Goal: Feedback & Contribution: Leave review/rating

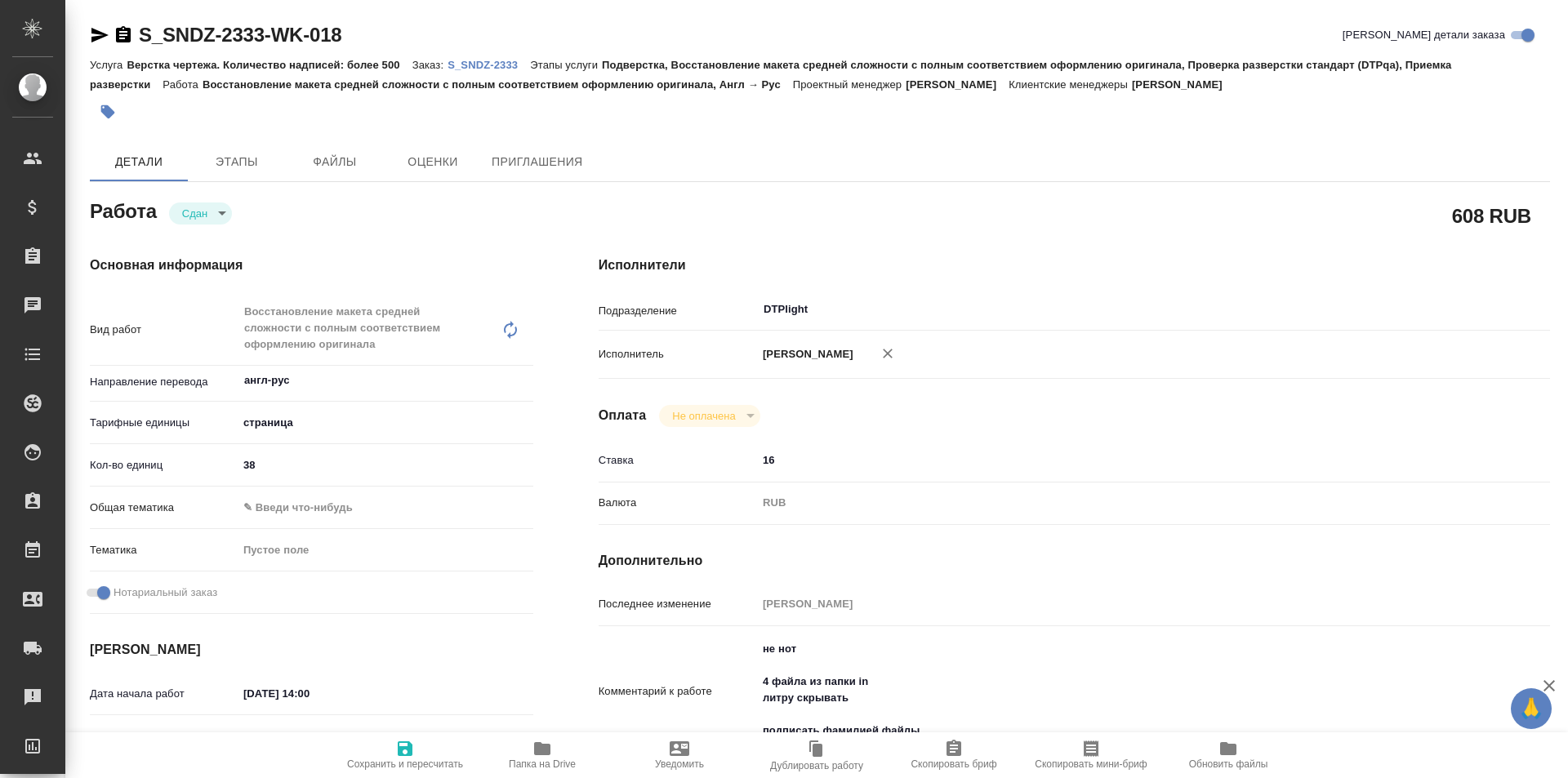
type textarea "x"
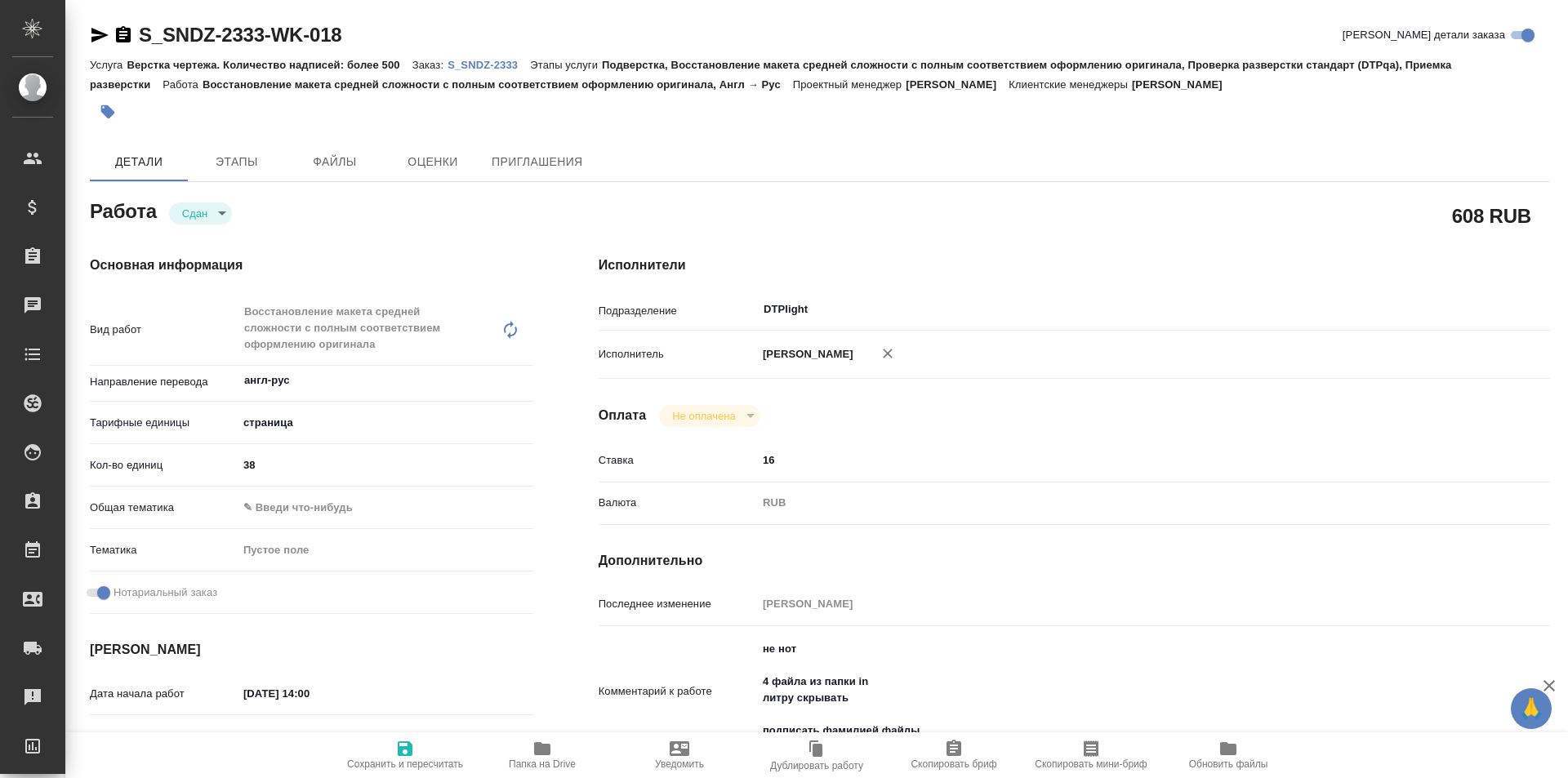
type textarea "x"
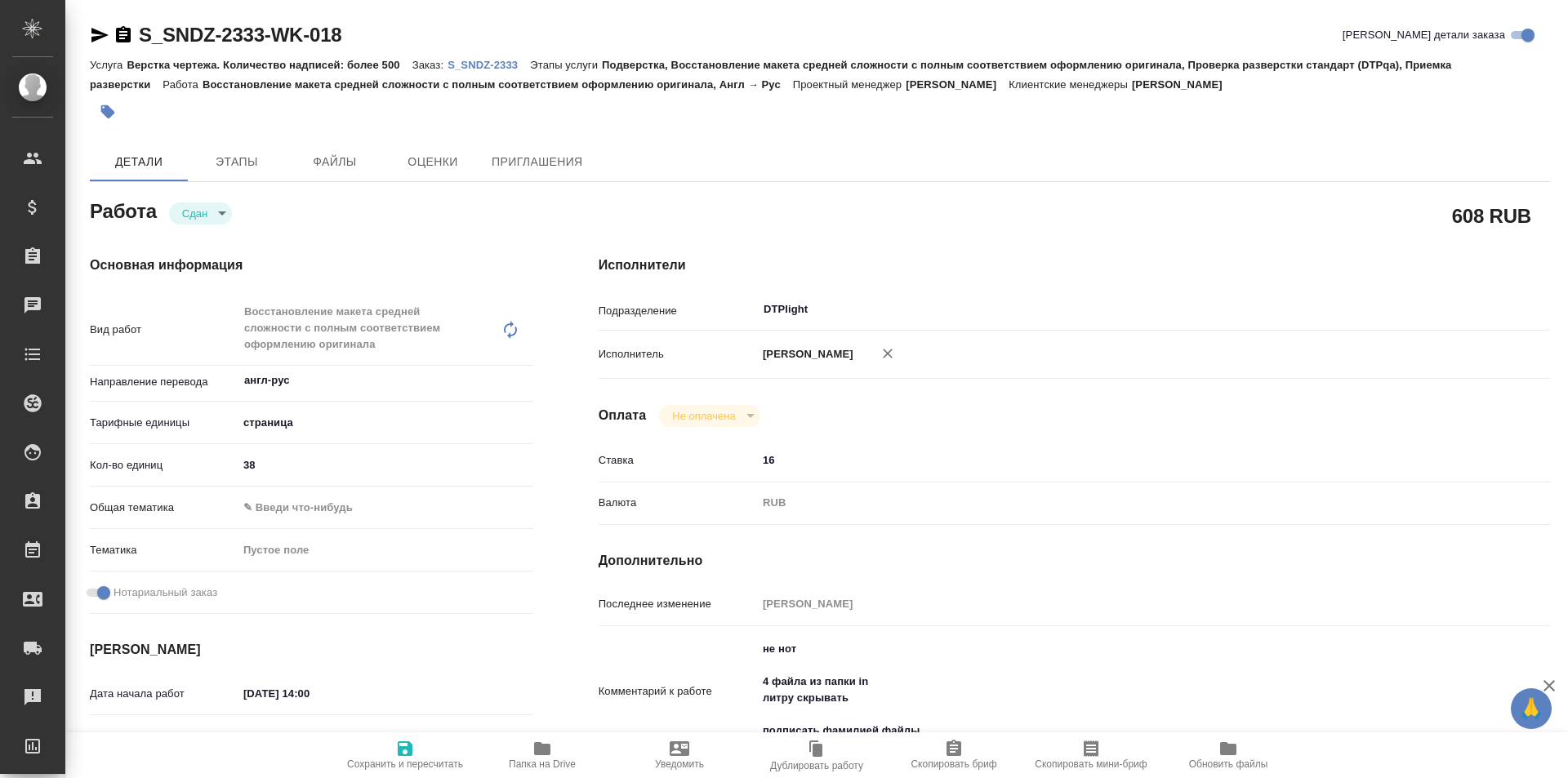
type textarea "x"
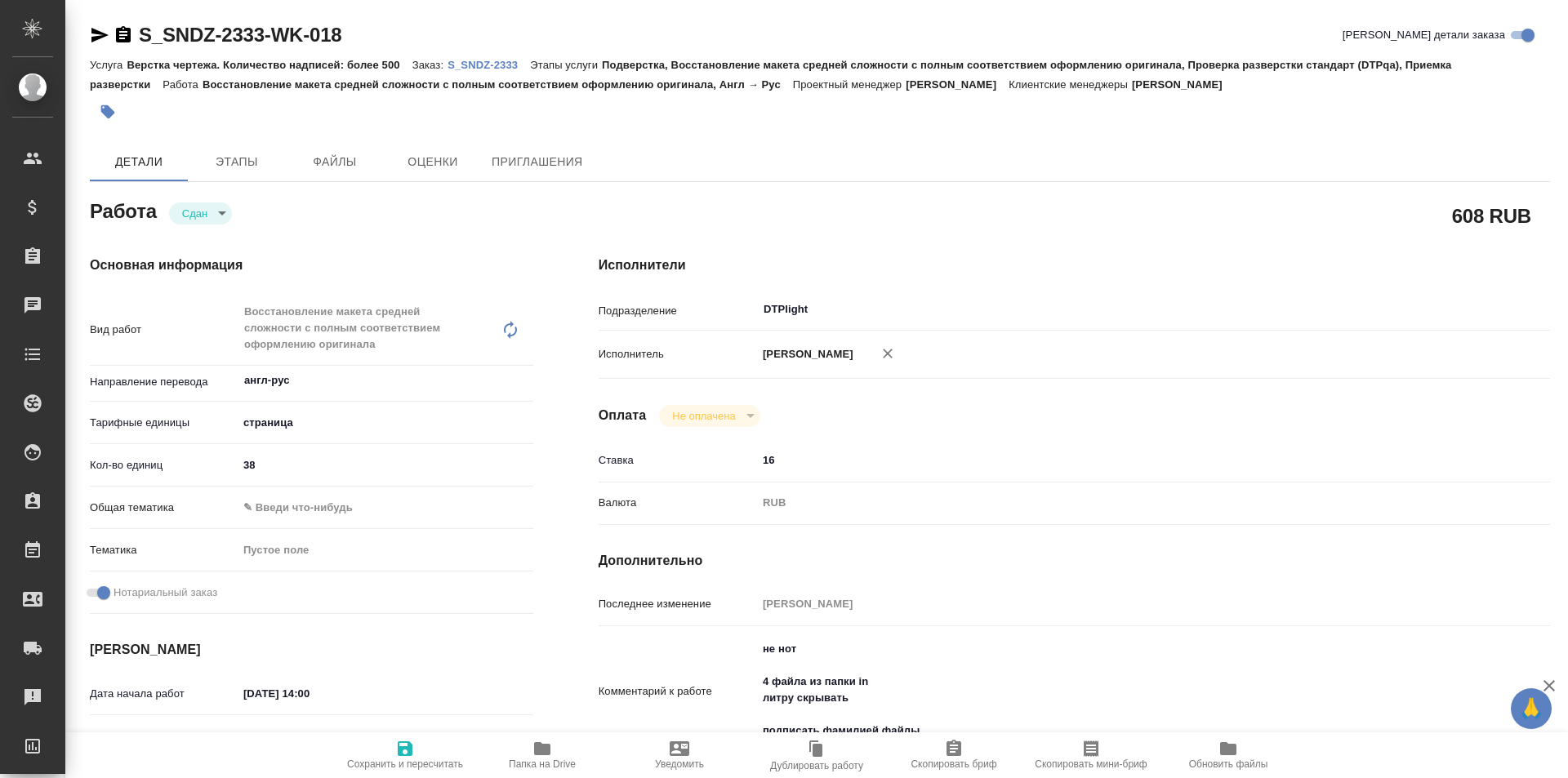
type textarea "x"
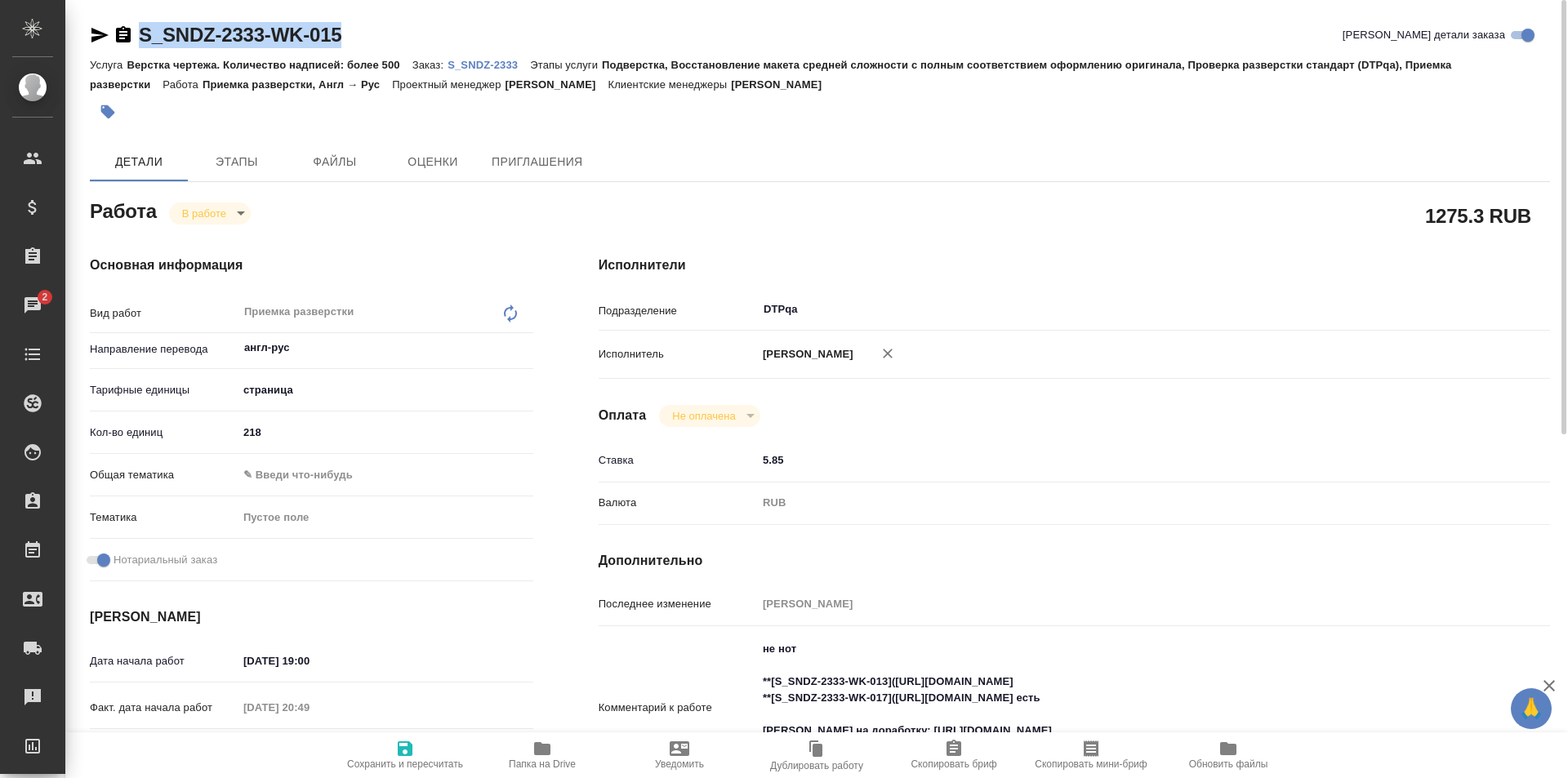
drag, startPoint x: 352, startPoint y: 24, endPoint x: 139, endPoint y: 40, distance: 213.6
click at [139, 40] on div "S_SNDZ-2333-WK-015 Кратко детали заказа" at bounding box center [820, 35] width 1460 height 26
copy link "S_SNDZ-2333-WK-015"
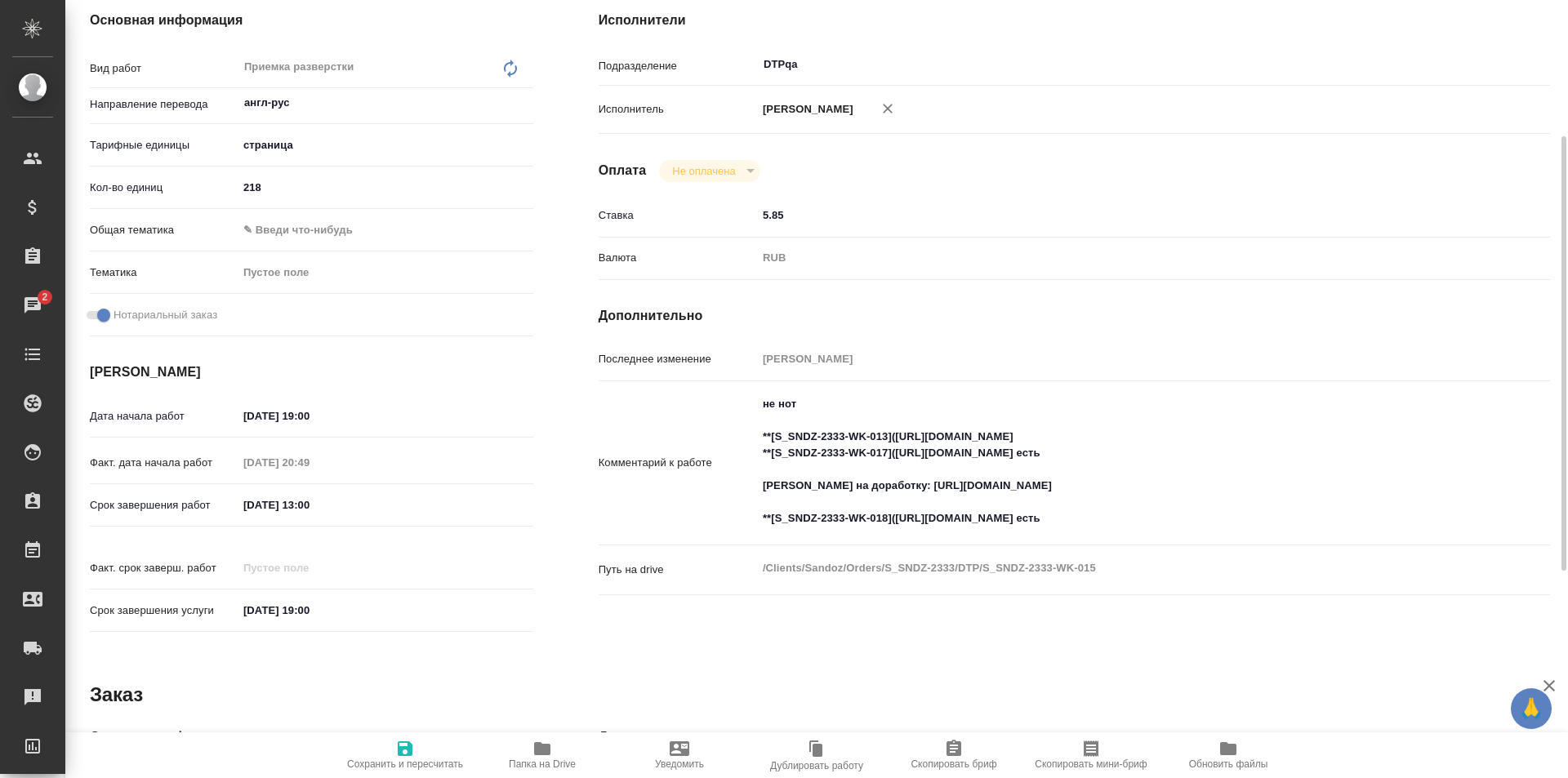
click at [1278, 517] on textarea "не нот **[S_SNDZ-2333-WK-013](https://tera.awatera.com/Work/68dbfaf82068aea9be1…" at bounding box center [1114, 461] width 714 height 142
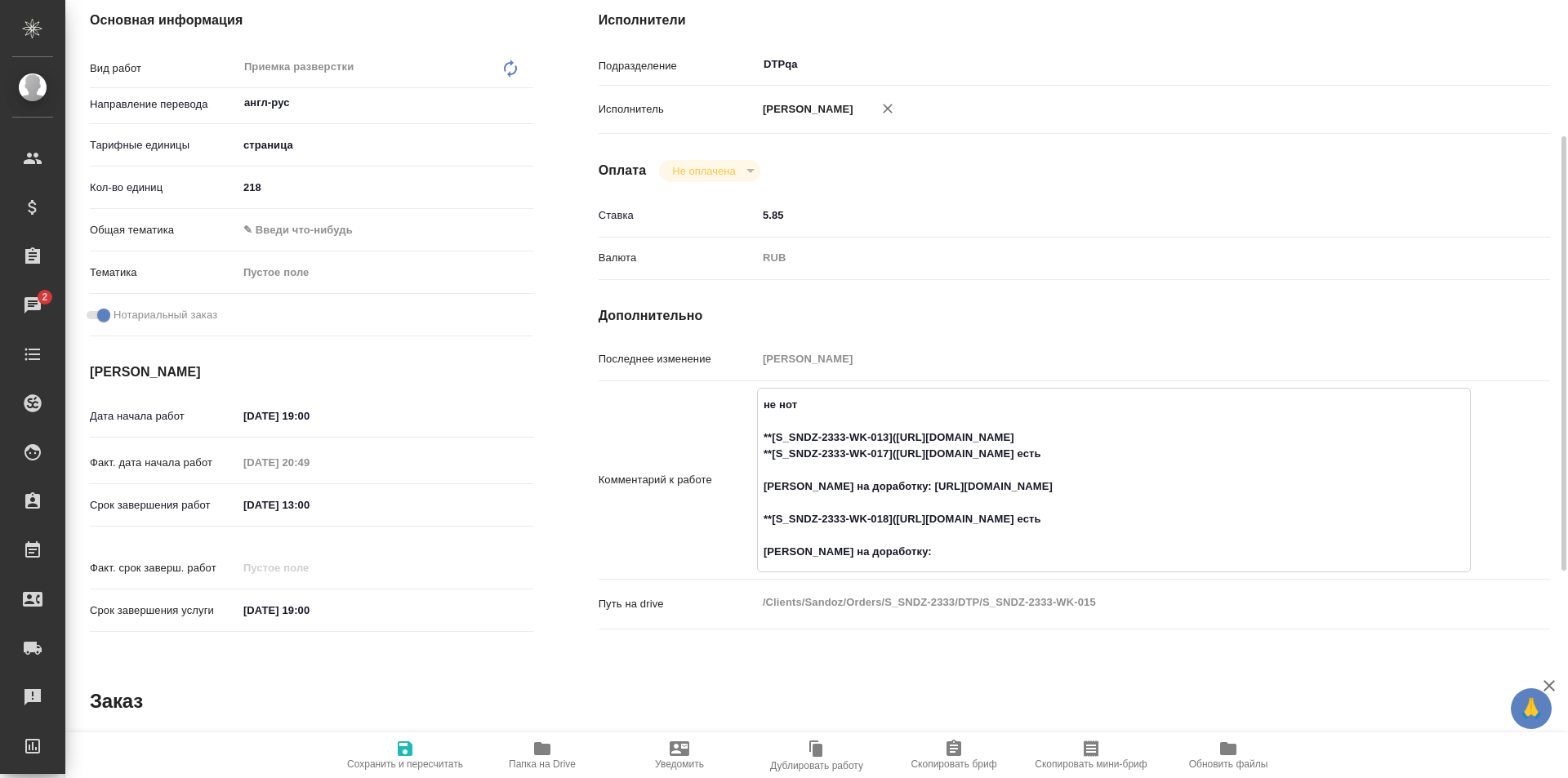
paste textarea "https://drive.awatera.com/f/10585178"
type textarea "не нот **[S_SNDZ-2333-WK-013](https://tera.awatera.com/Work/68dbfaf82068aea9be1…"
click at [410, 758] on span "Сохранить и пересчитать" at bounding box center [405, 764] width 116 height 12
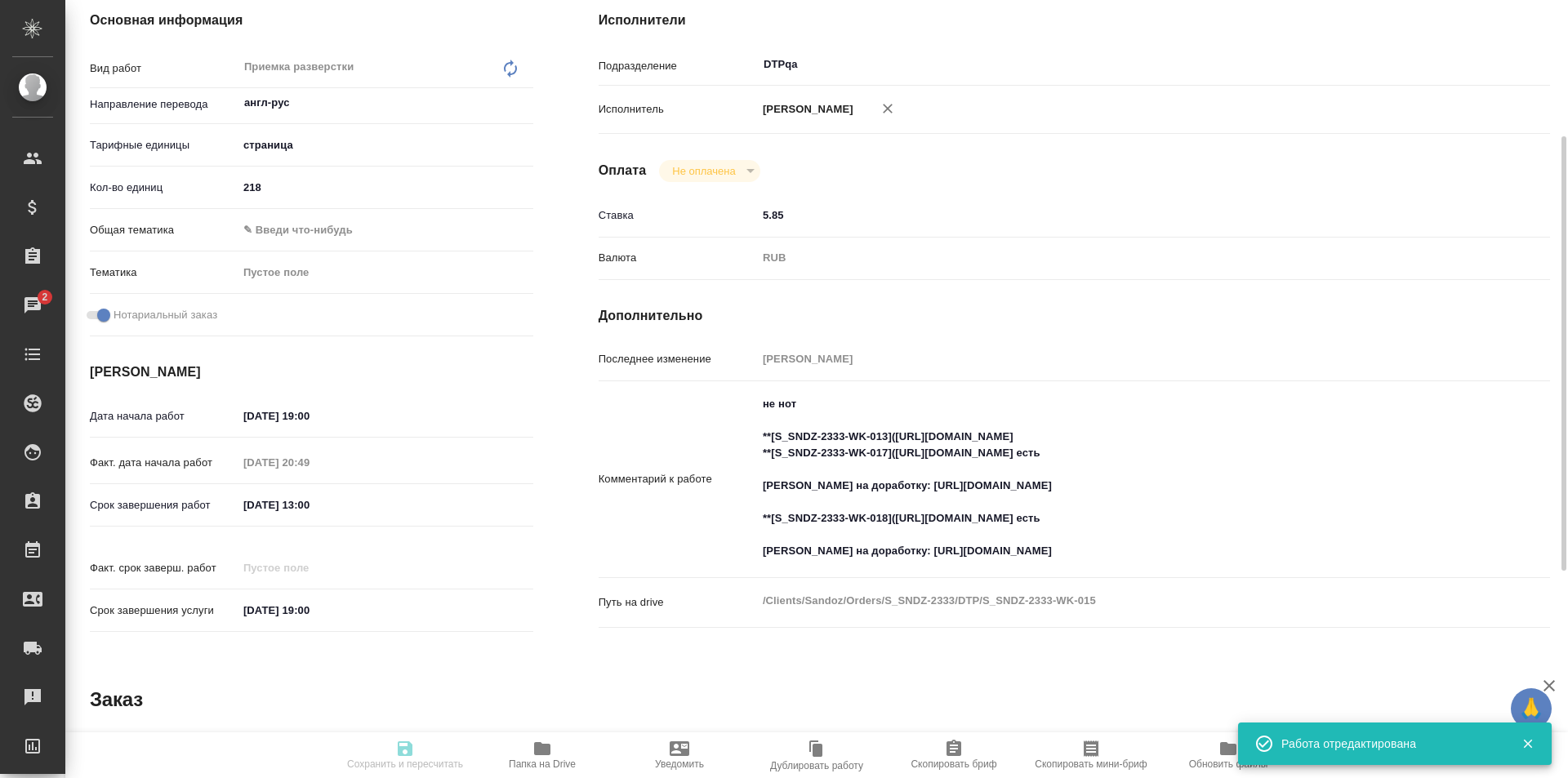
type input "inProgress"
type input "англ-рус"
type input "5a8b1489cc6b4906c91bfdb2"
type input "218"
checkbox input "true"
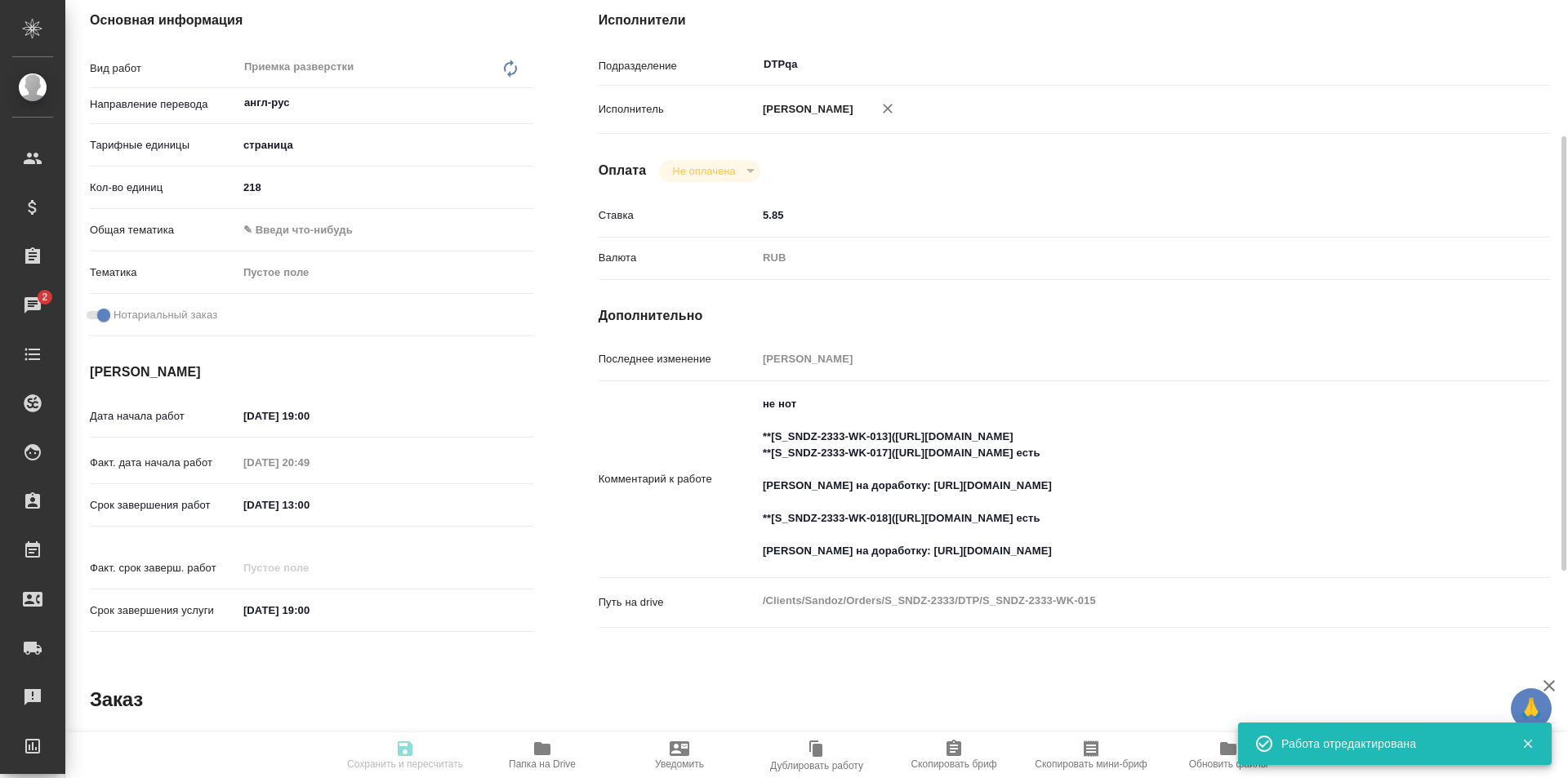
type input "[DATE] 19:00"
type input "02.10.2025 20:49"
type input "03.10.2025 13:00"
type input "[DATE] 19:00"
type input "DTPqa"
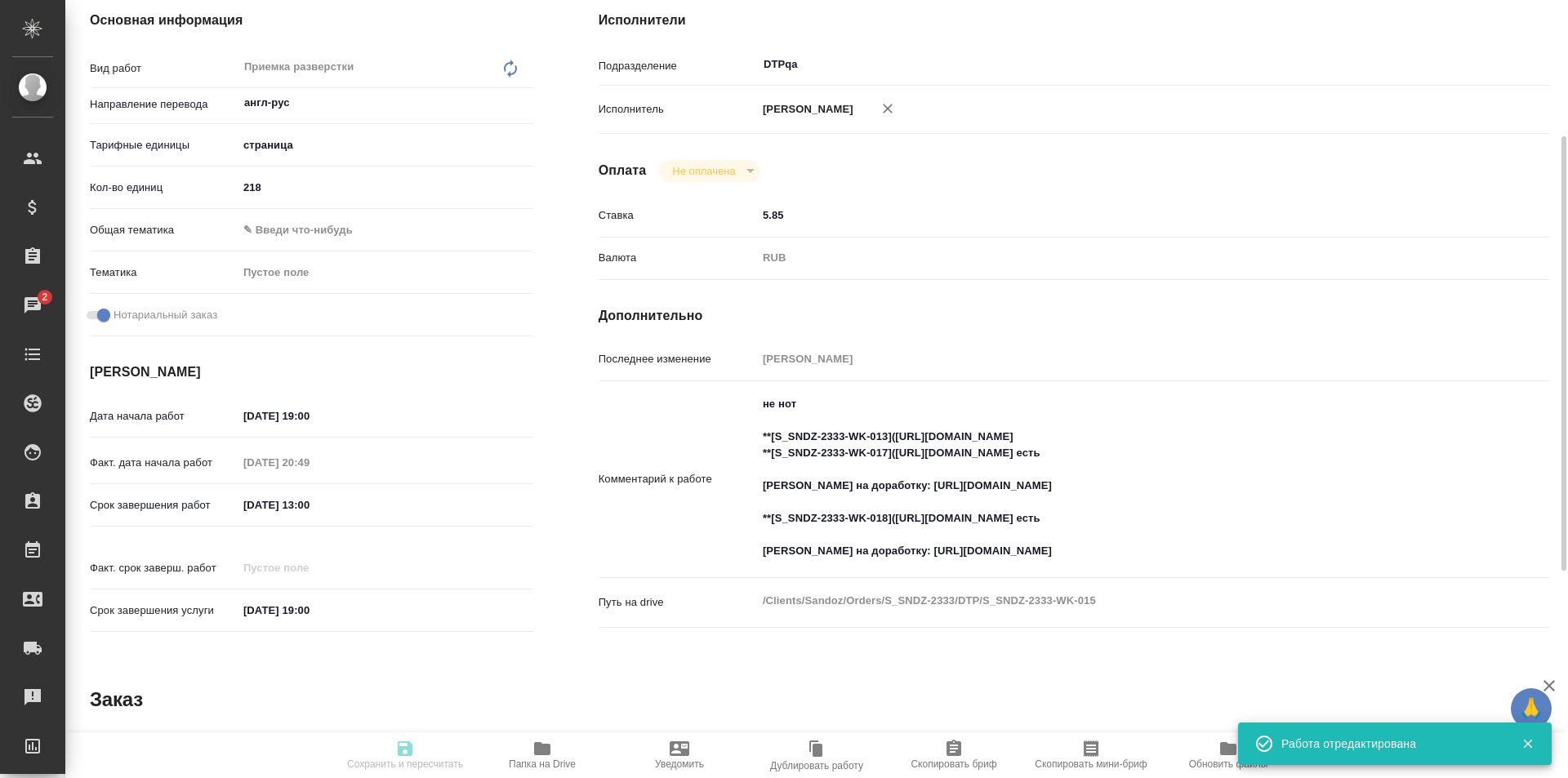
type input "notPayed"
type input "5.85"
type input "RUB"
type input "Исмагилова Диана"
type input "S_SNDZ-2333"
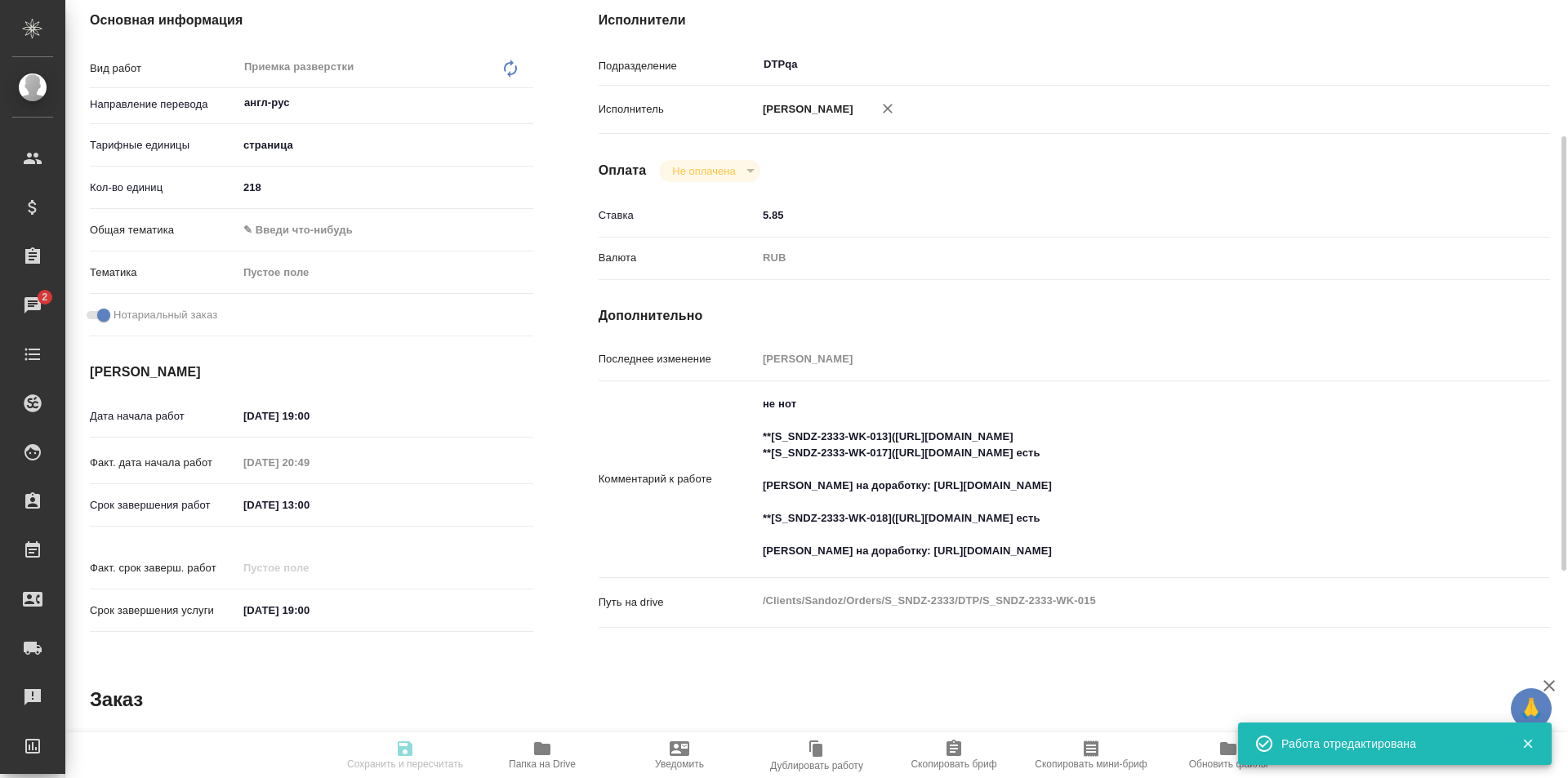
type input "Верстка чертежа. Количество надписей: более 500"
type input "Подверстка, Восстановление макета средней сложности с полным соответствием офор…"
type input "[PERSON_NAME]"
type input "/Clients/Sandoz/Orders/S_SNDZ-2333"
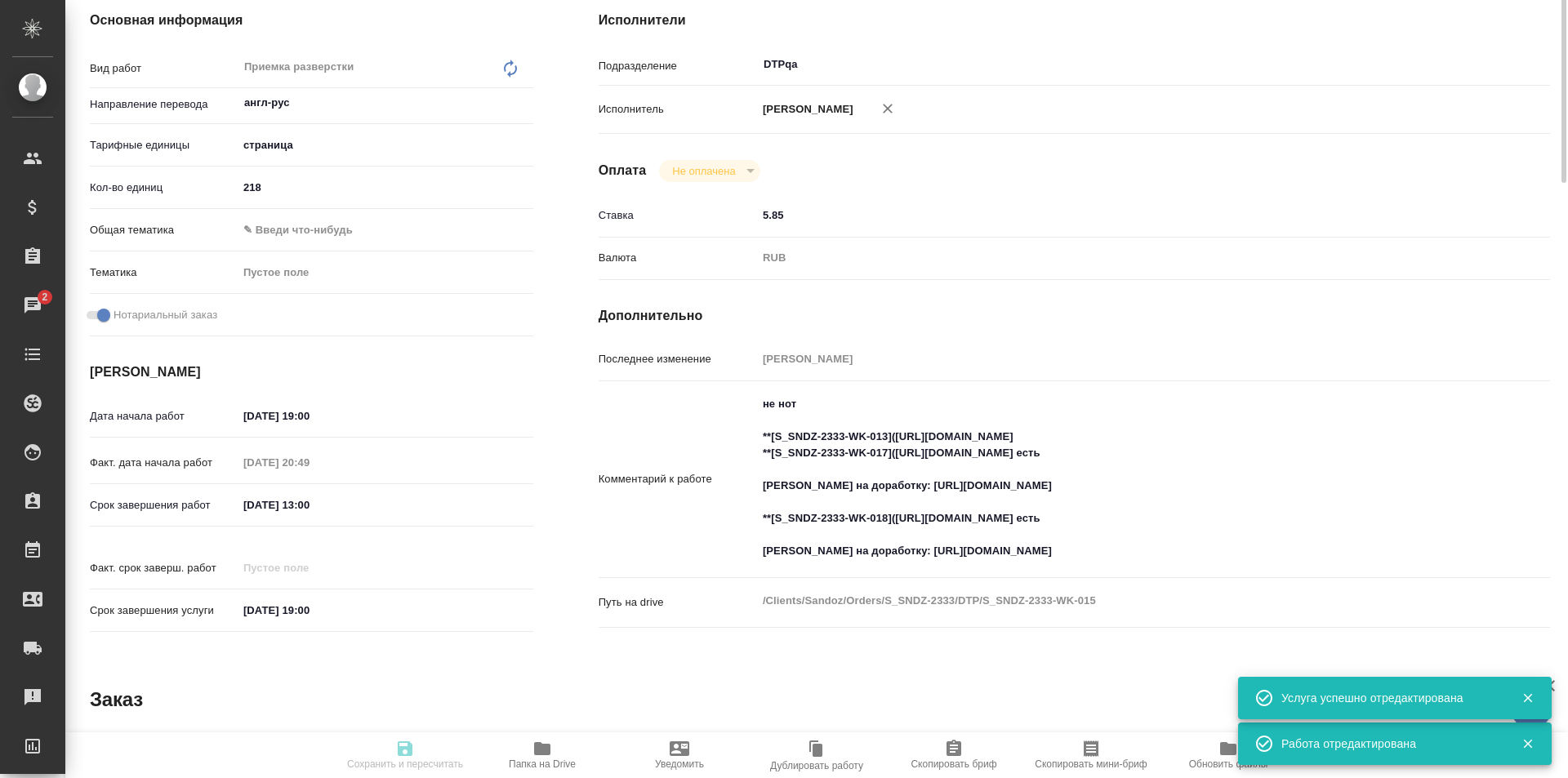
scroll to position [0, 0]
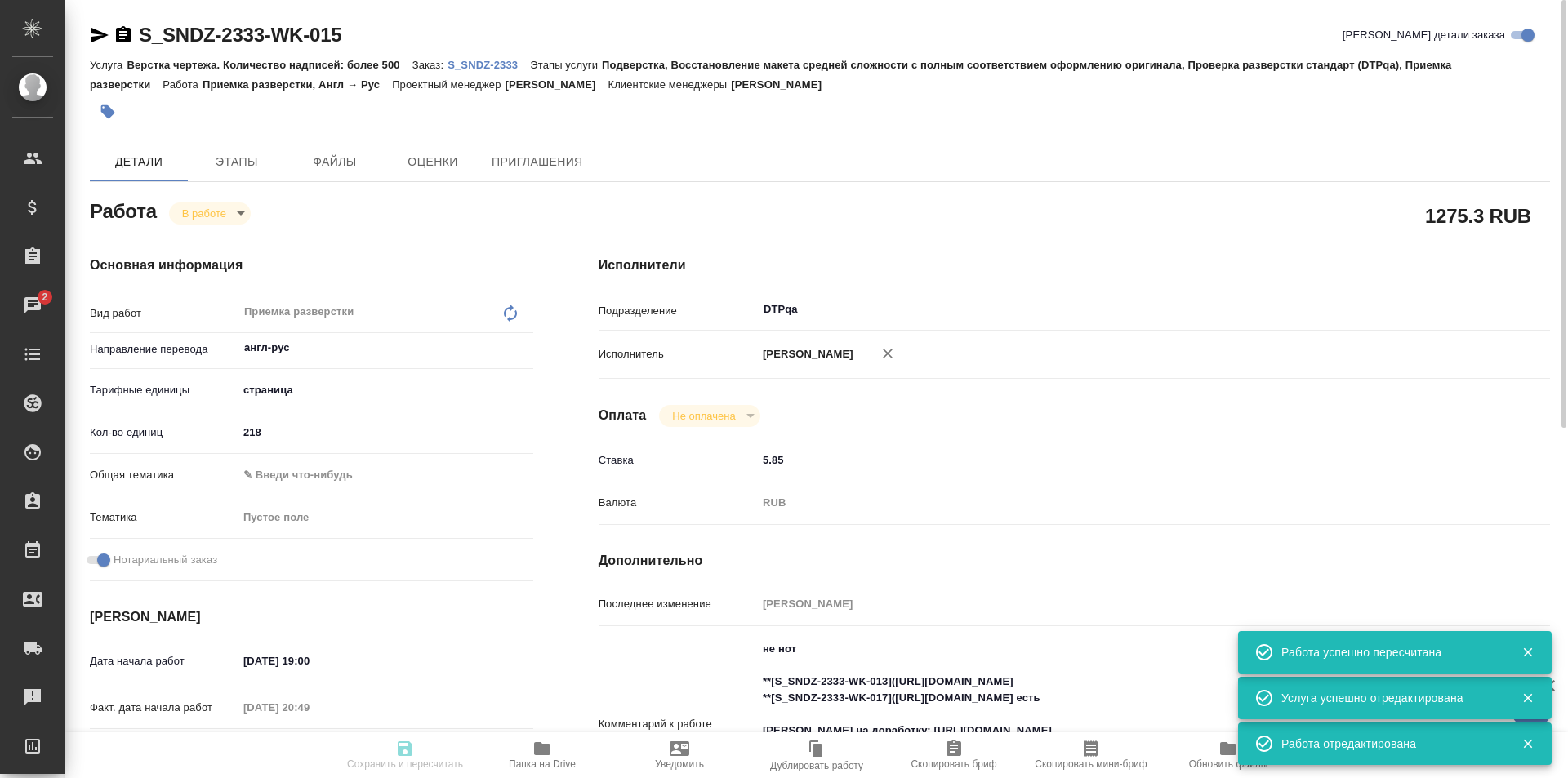
type input "inProgress"
type input "англ-рус"
type input "5a8b1489cc6b4906c91bfdb2"
type input "218"
checkbox input "true"
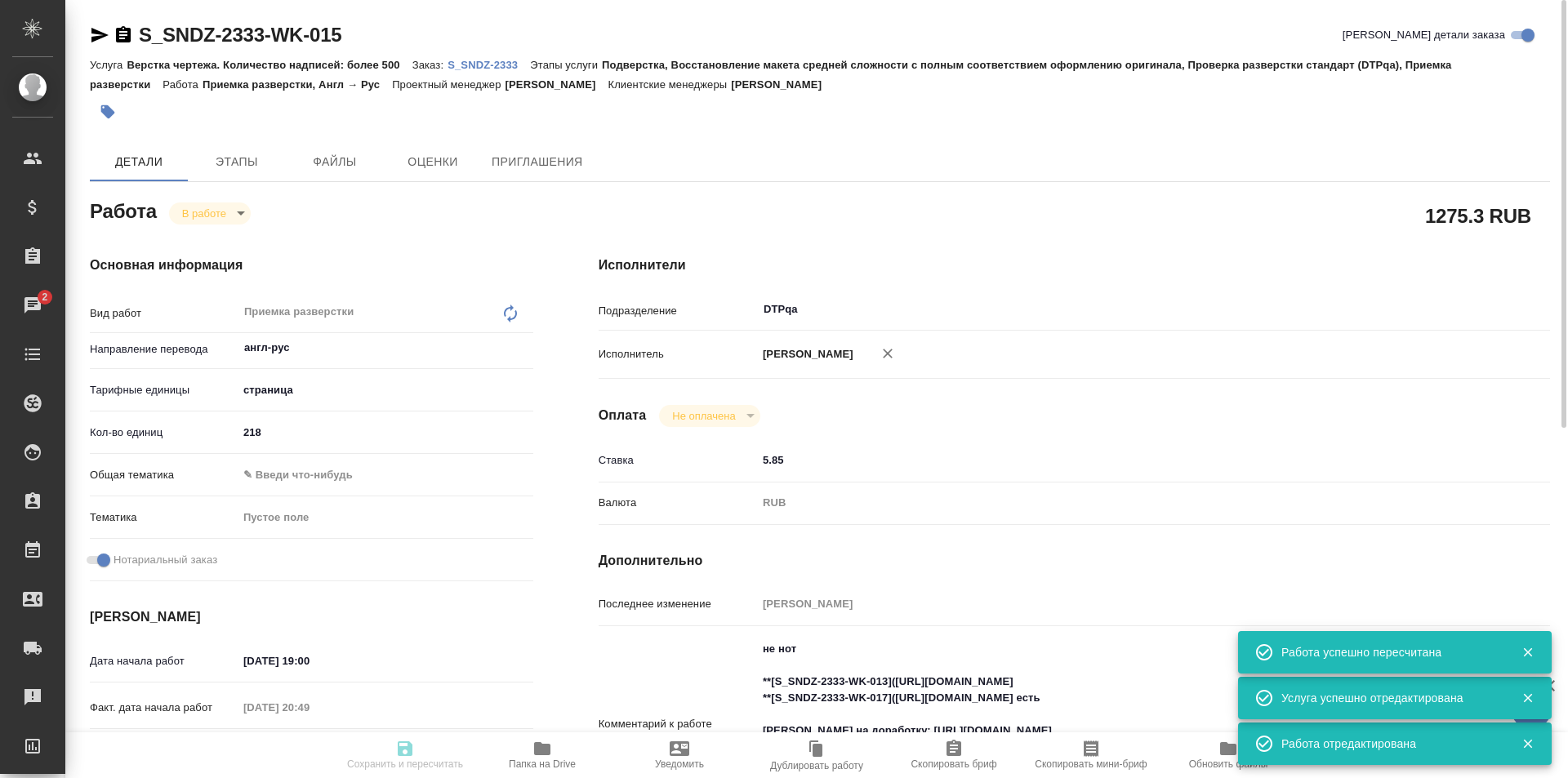
type input "[DATE] 19:00"
type input "02.10.2025 20:49"
type input "03.10.2025 13:00"
type input "[DATE] 19:00"
type input "DTPqa"
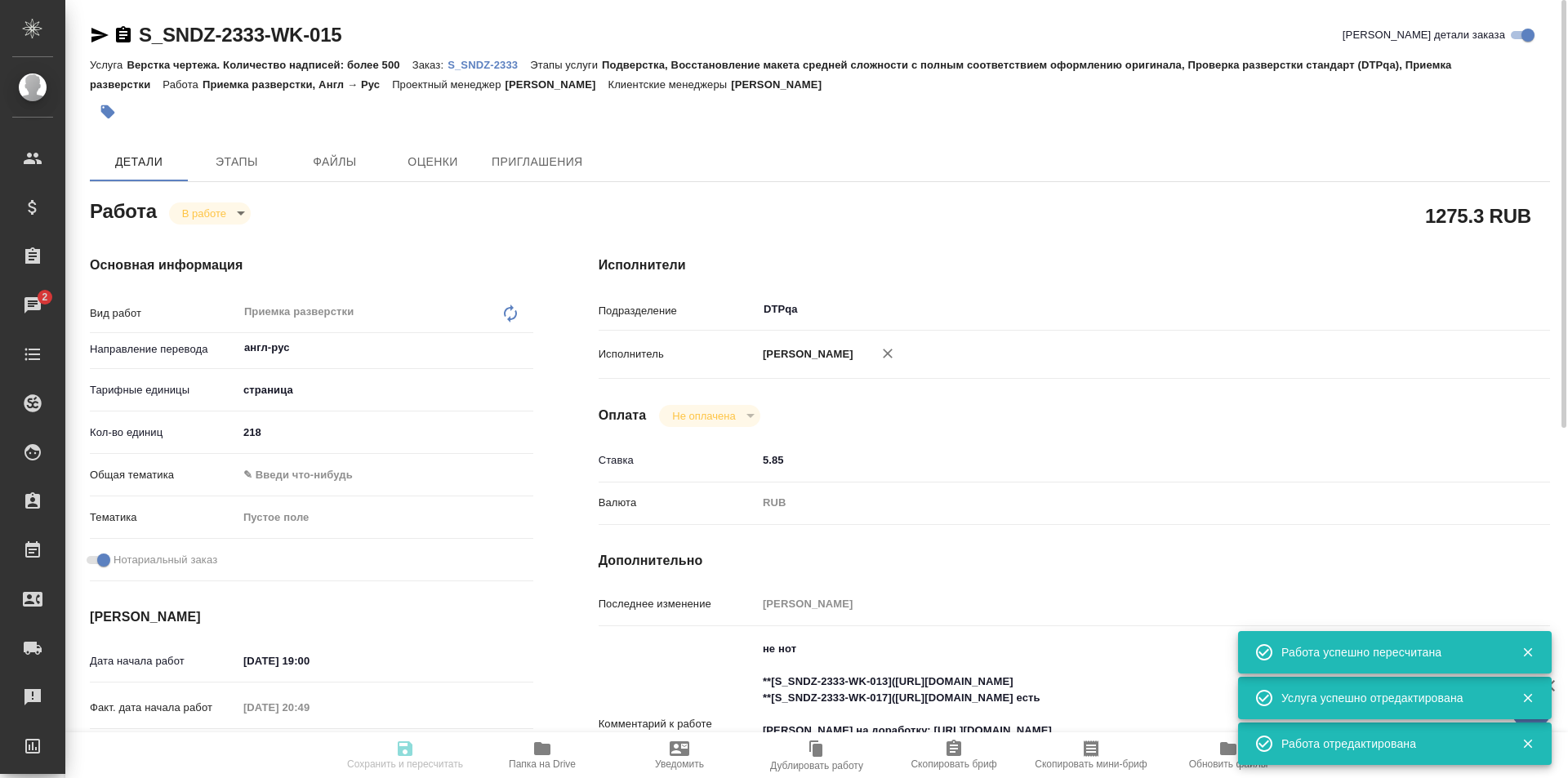
type input "notPayed"
type input "5.85"
type input "RUB"
type input "Исмагилова Диана"
type input "S_SNDZ-2333"
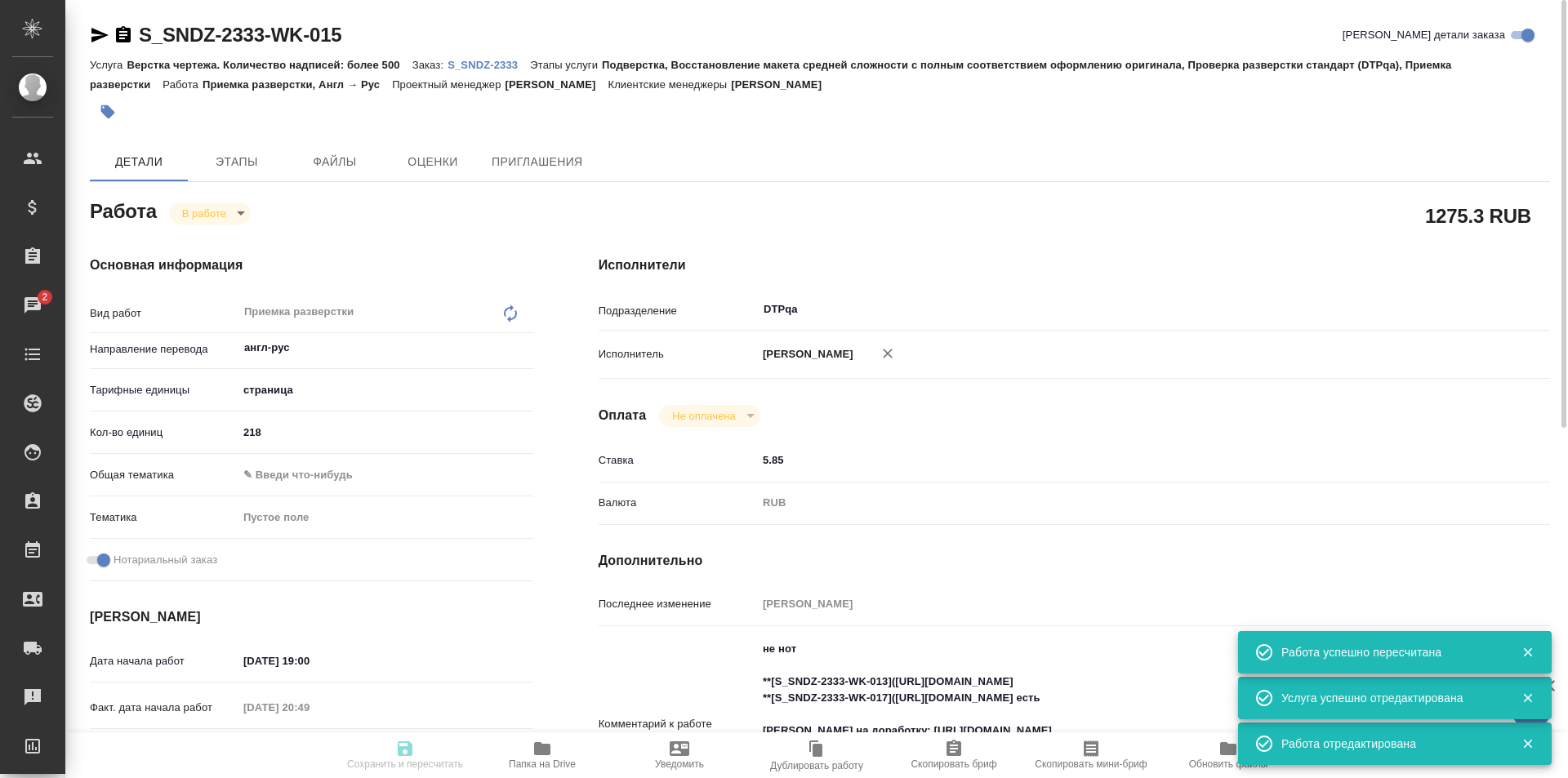
type input "Верстка чертежа. Количество надписей: более 500"
type input "Подверстка, Восстановление макета средней сложности с полным соответствием офор…"
type input "[PERSON_NAME]"
type input "/Clients/Sandoz/Orders/S_SNDZ-2333"
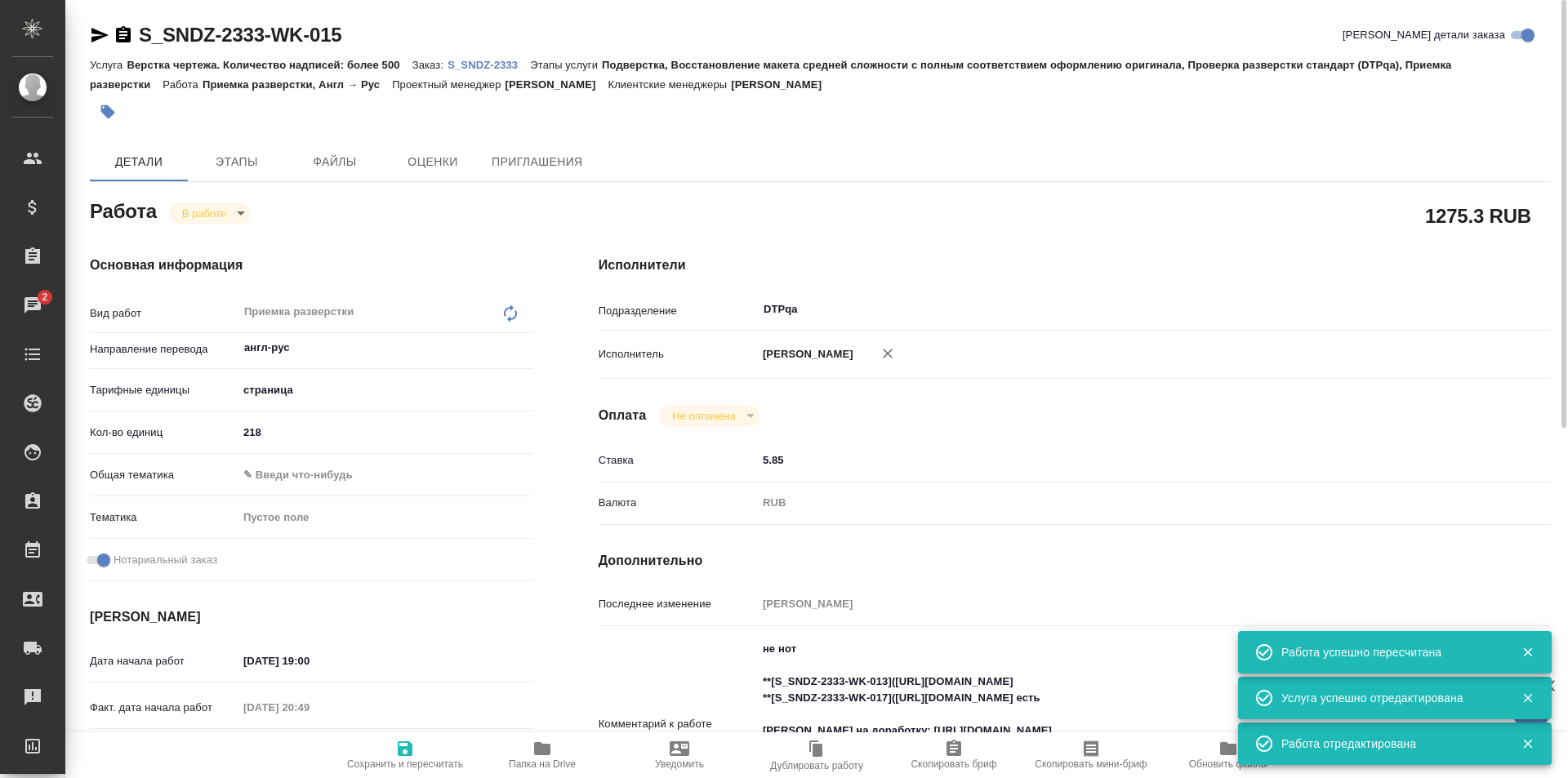
click at [94, 34] on icon "button" at bounding box center [100, 35] width 17 height 15
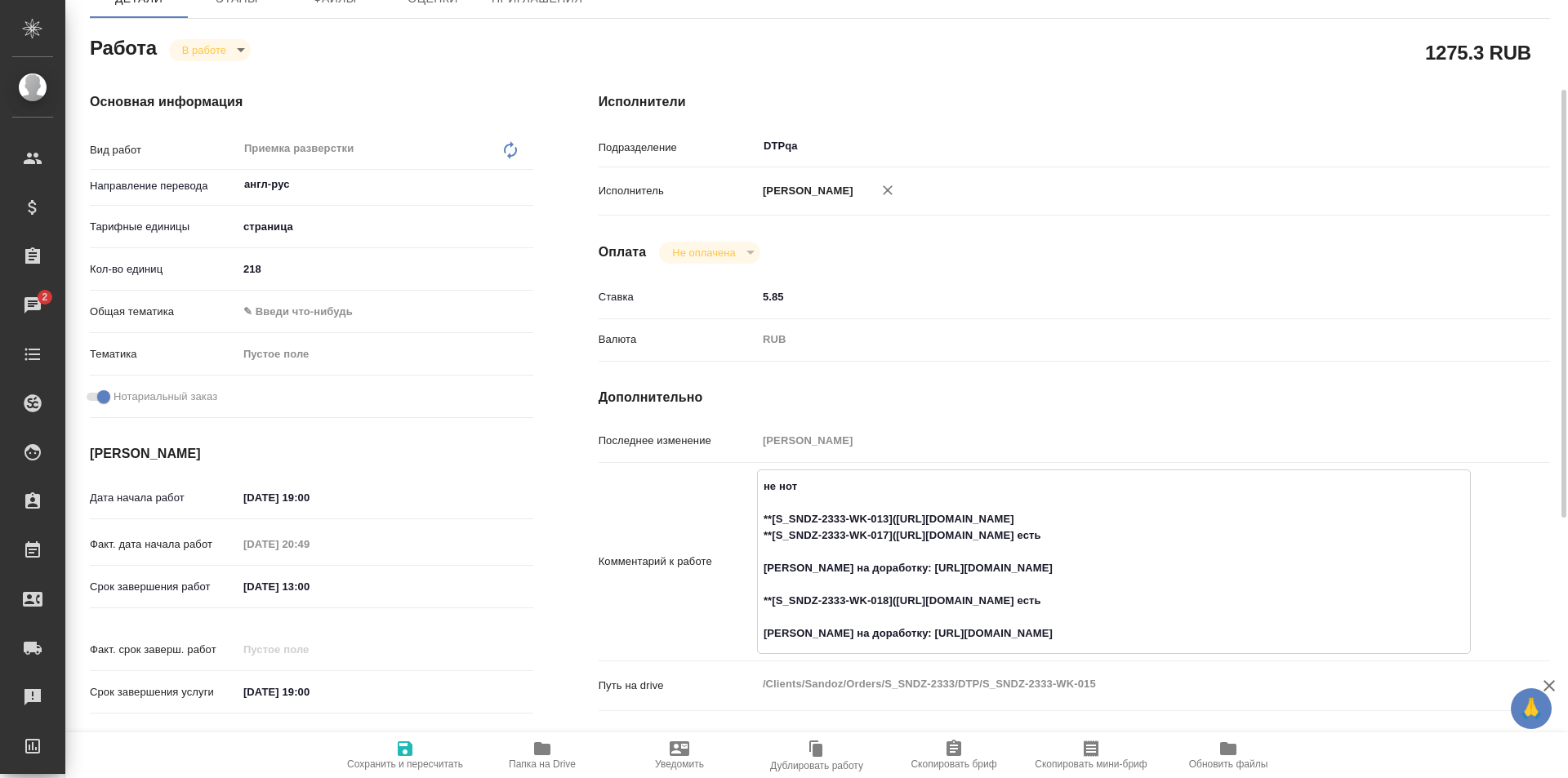
drag, startPoint x: 1198, startPoint y: 515, endPoint x: 898, endPoint y: 516, distance: 300.0
click at [898, 515] on textarea "не нот **[S_SNDZ-2333-WK-013](https://tera.awatera.com/Work/68dbfaf82068aea9be1…" at bounding box center [1114, 560] width 712 height 174
drag, startPoint x: 1088, startPoint y: 634, endPoint x: 897, endPoint y: 630, distance: 191.0
click at [897, 630] on textarea "не нот **[S_SNDZ-2333-WK-013](https://tera.awatera.com/Work/68dbfaf82068aea9be1…" at bounding box center [1114, 560] width 712 height 174
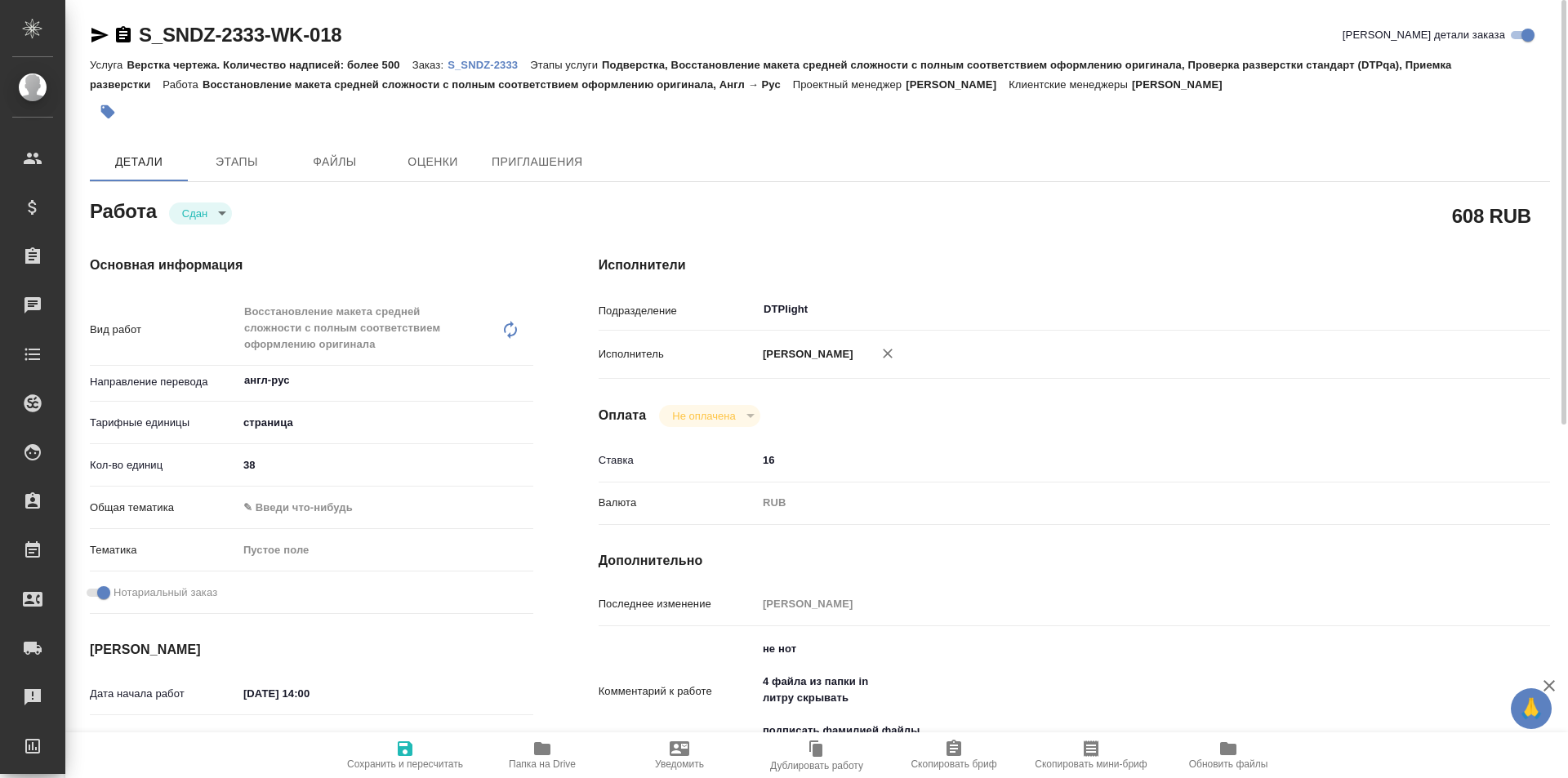
click at [98, 38] on icon "button" at bounding box center [100, 35] width 17 height 15
click at [495, 65] on p "S_SNDZ-2333" at bounding box center [489, 65] width 83 height 12
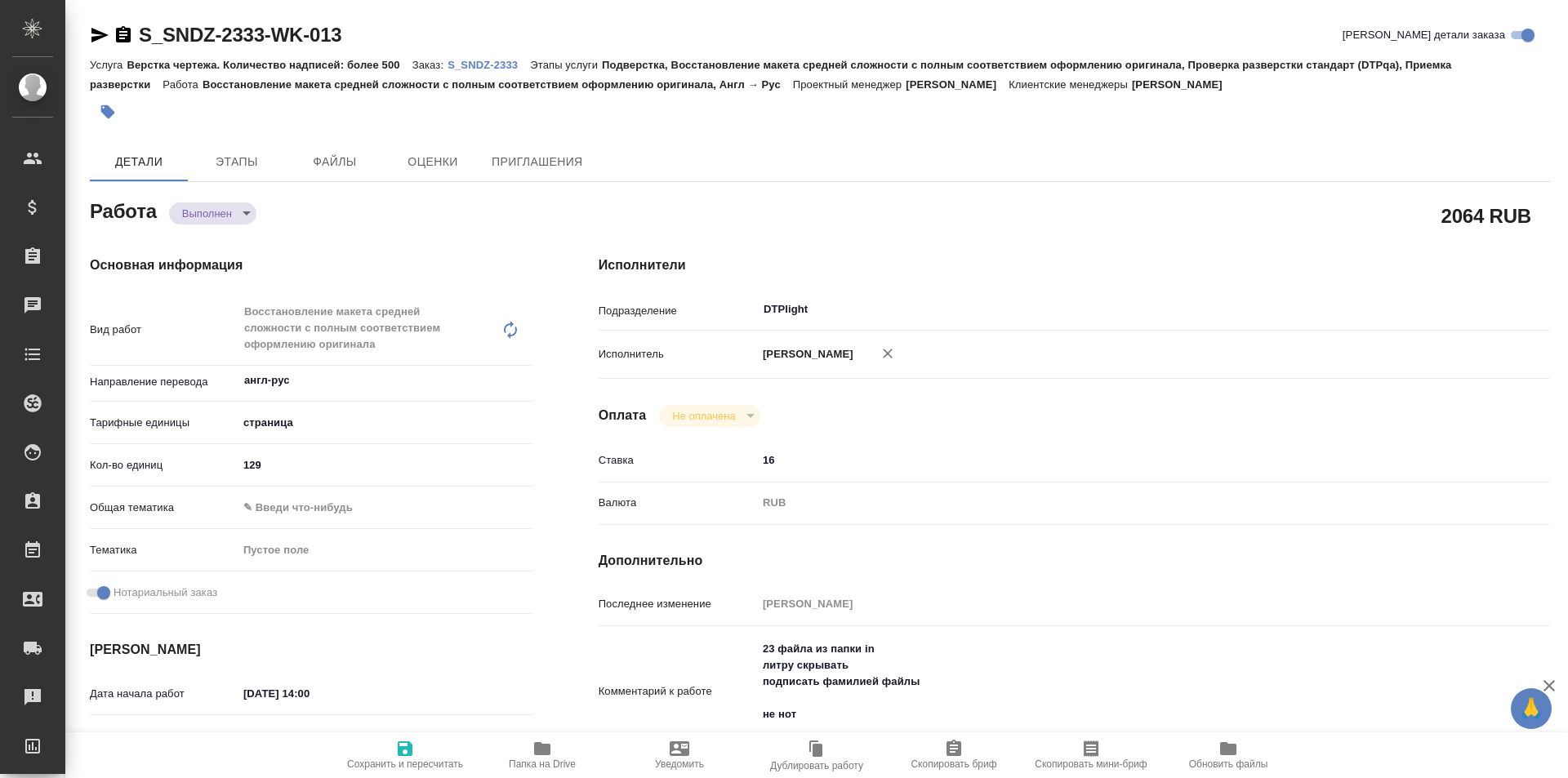
type textarea "x"
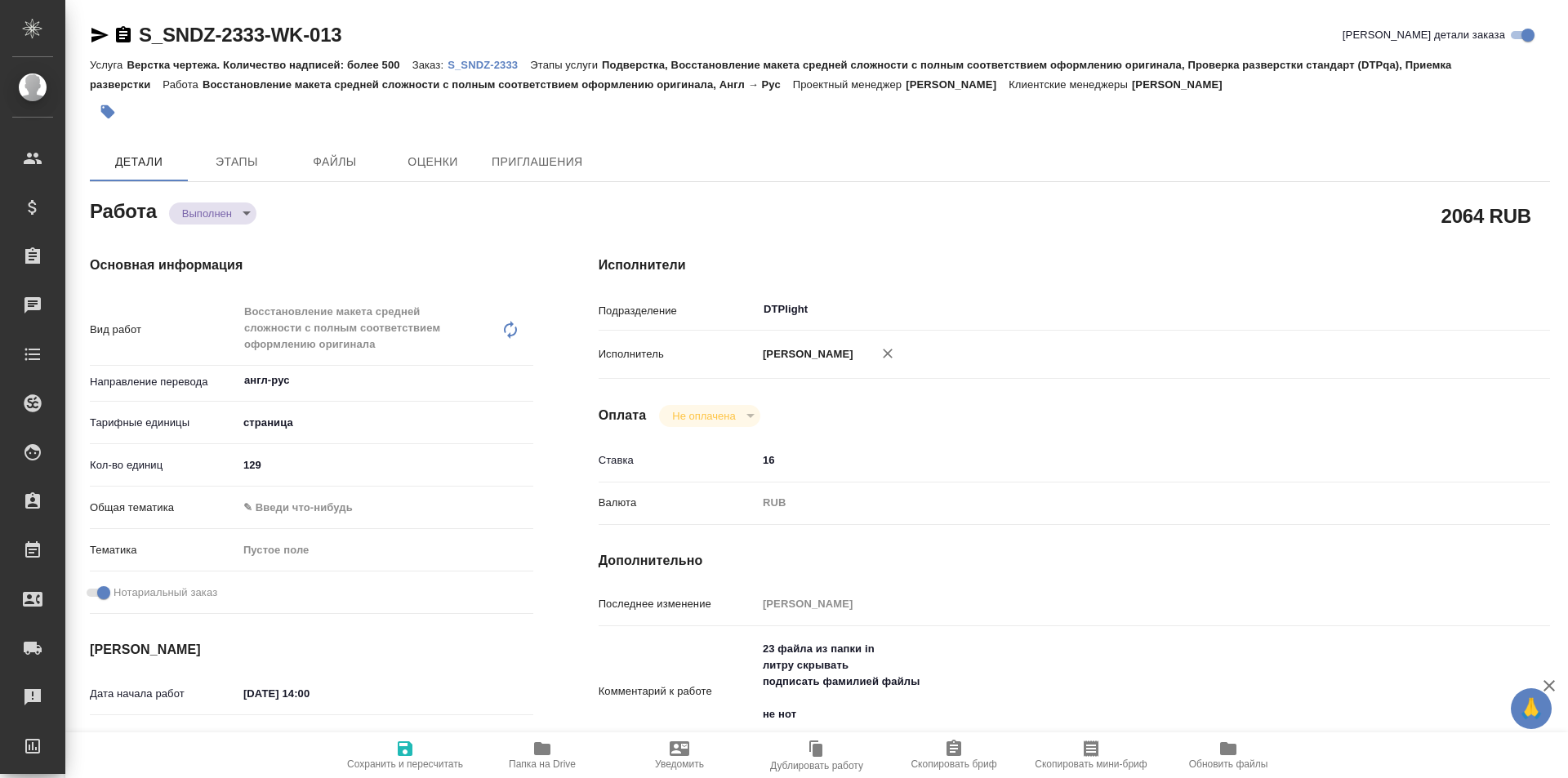
type textarea "x"
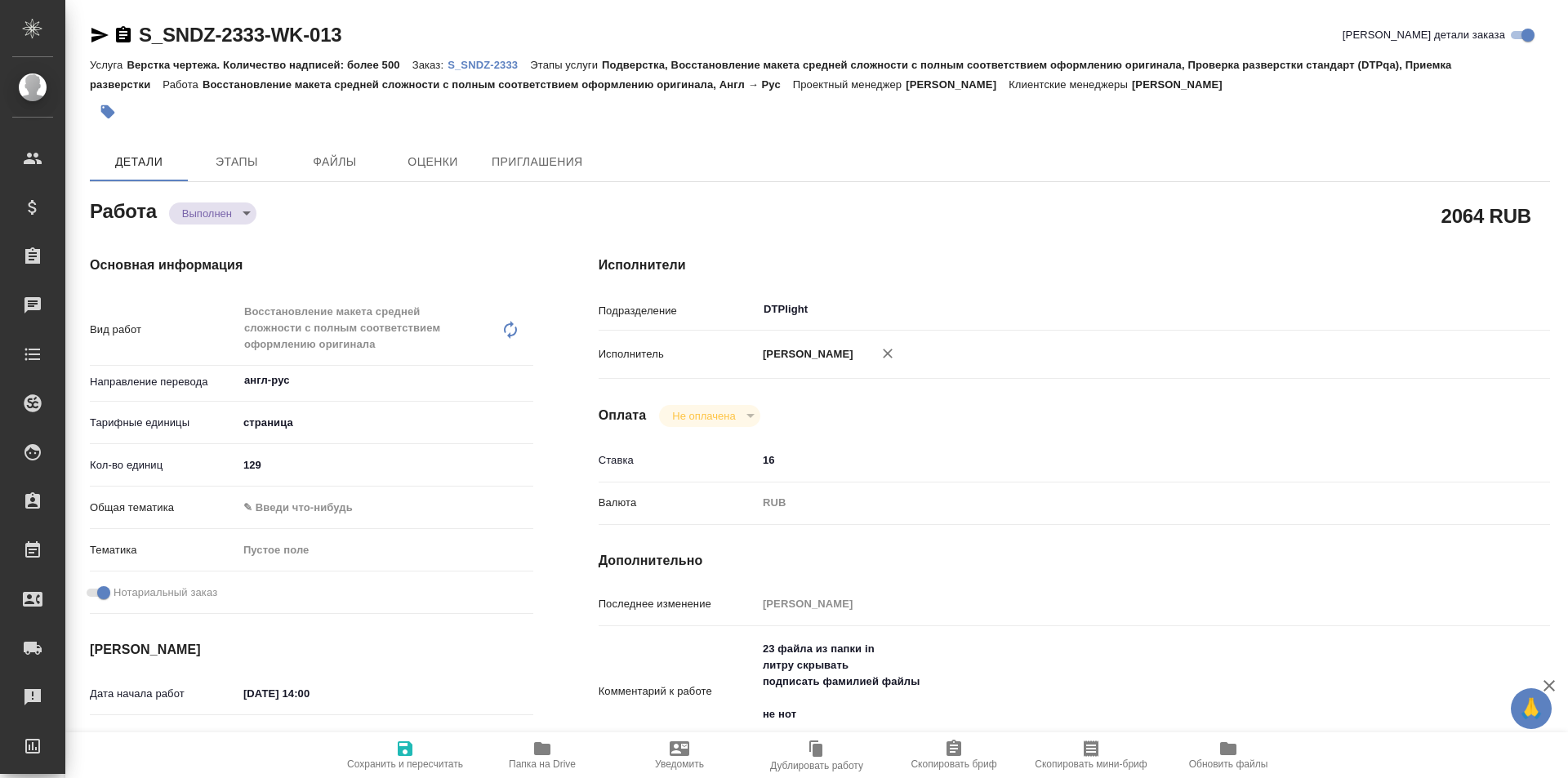
type textarea "x"
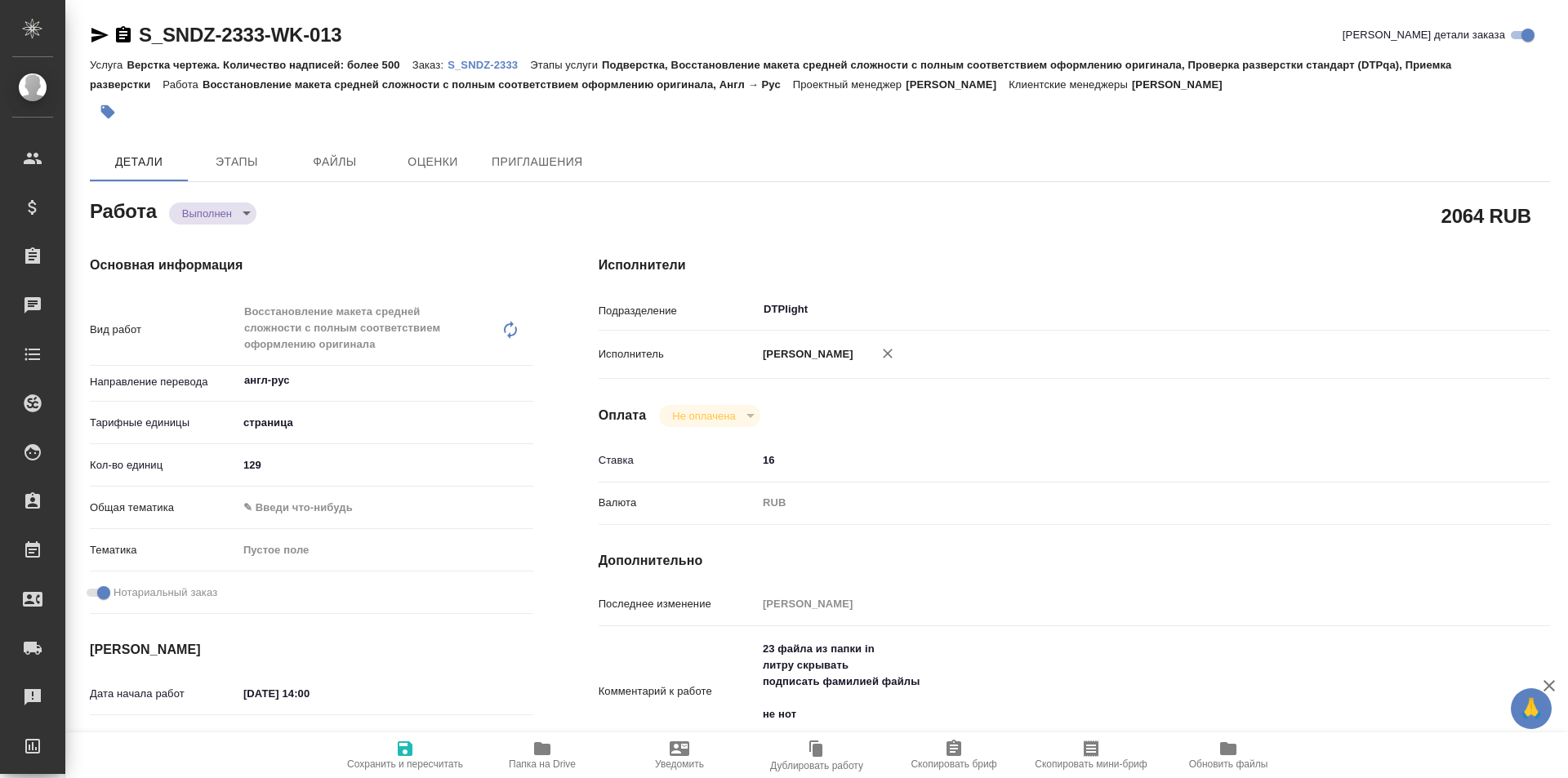
type textarea "x"
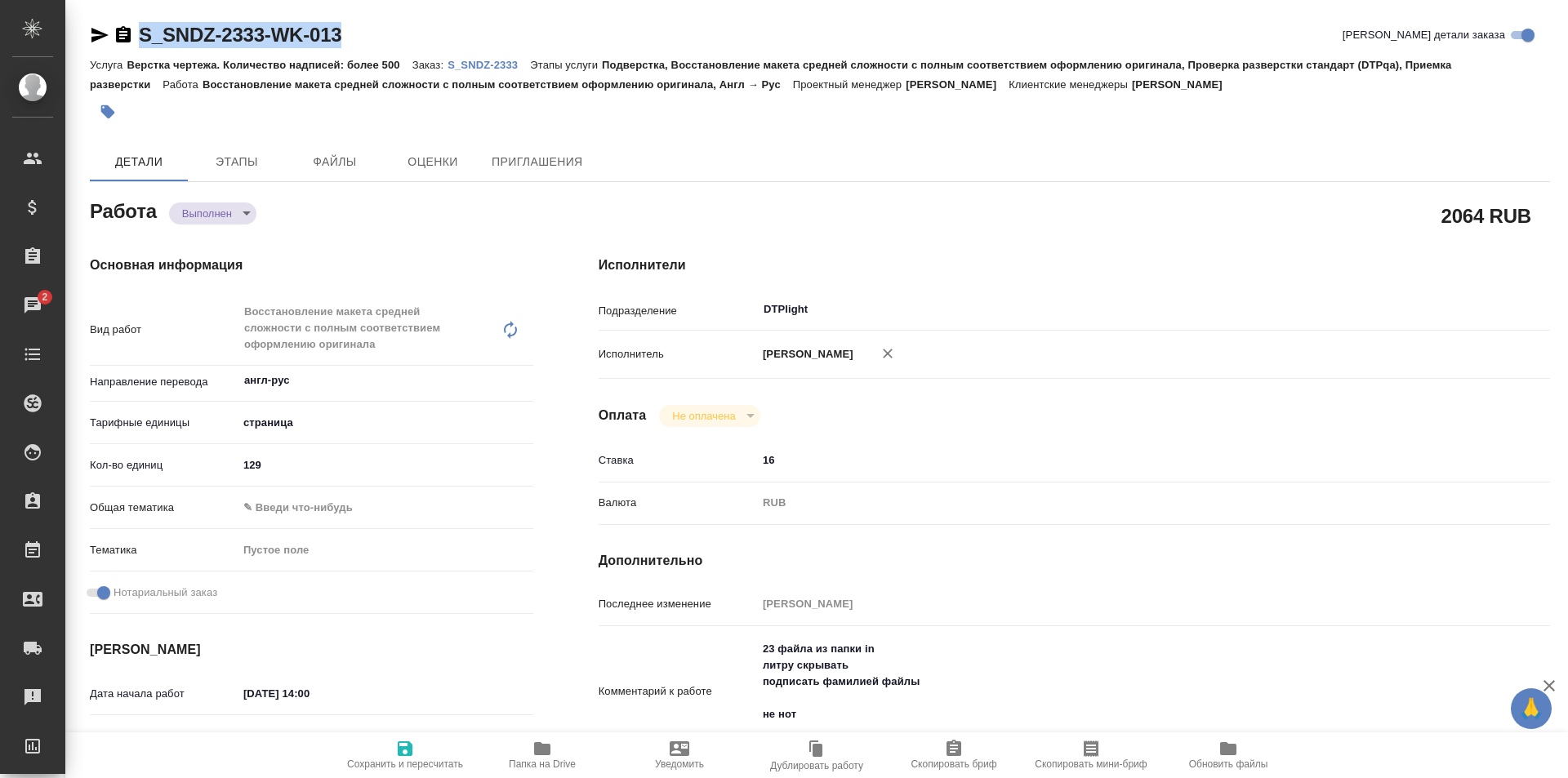
drag, startPoint x: 362, startPoint y: 34, endPoint x: 125, endPoint y: 36, distance: 237.0
click at [125, 36] on div "S_SNDZ-2333-WK-013 [PERSON_NAME] детали заказа" at bounding box center [820, 35] width 1460 height 26
copy link "S_SNDZ-2333-WK-013"
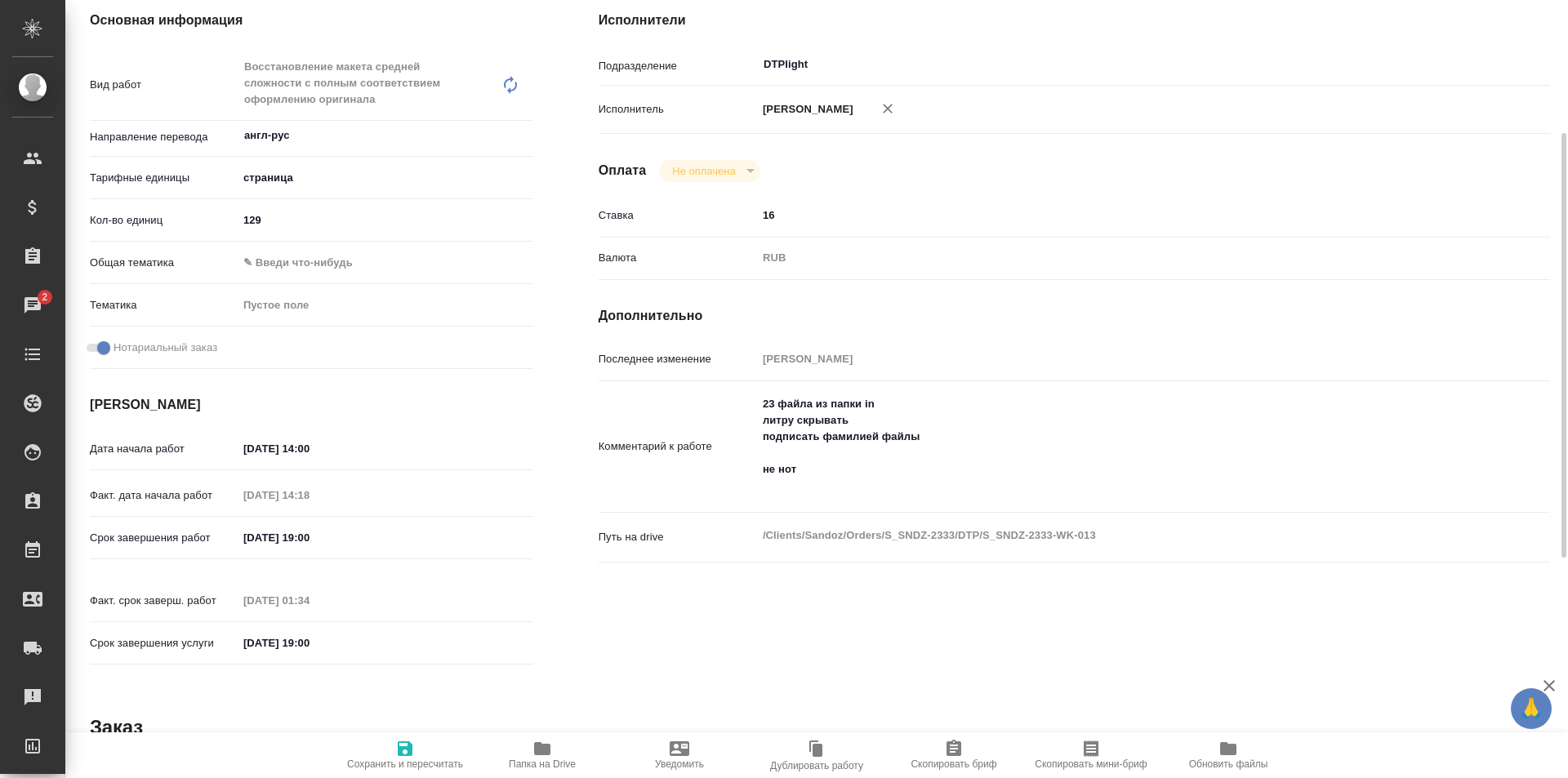
click at [530, 750] on span "Папка на Drive" at bounding box center [542, 754] width 118 height 31
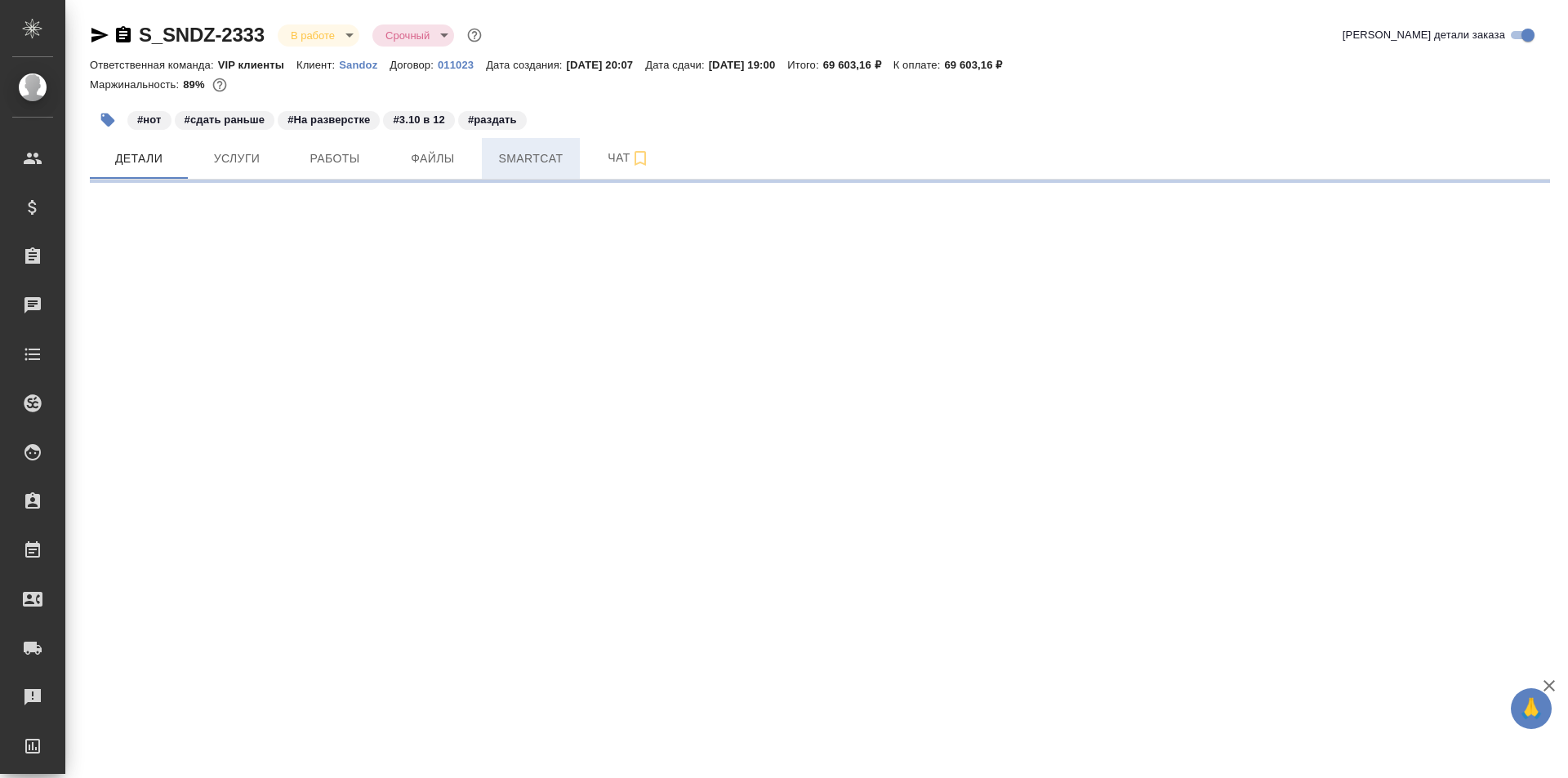
select select "RU"
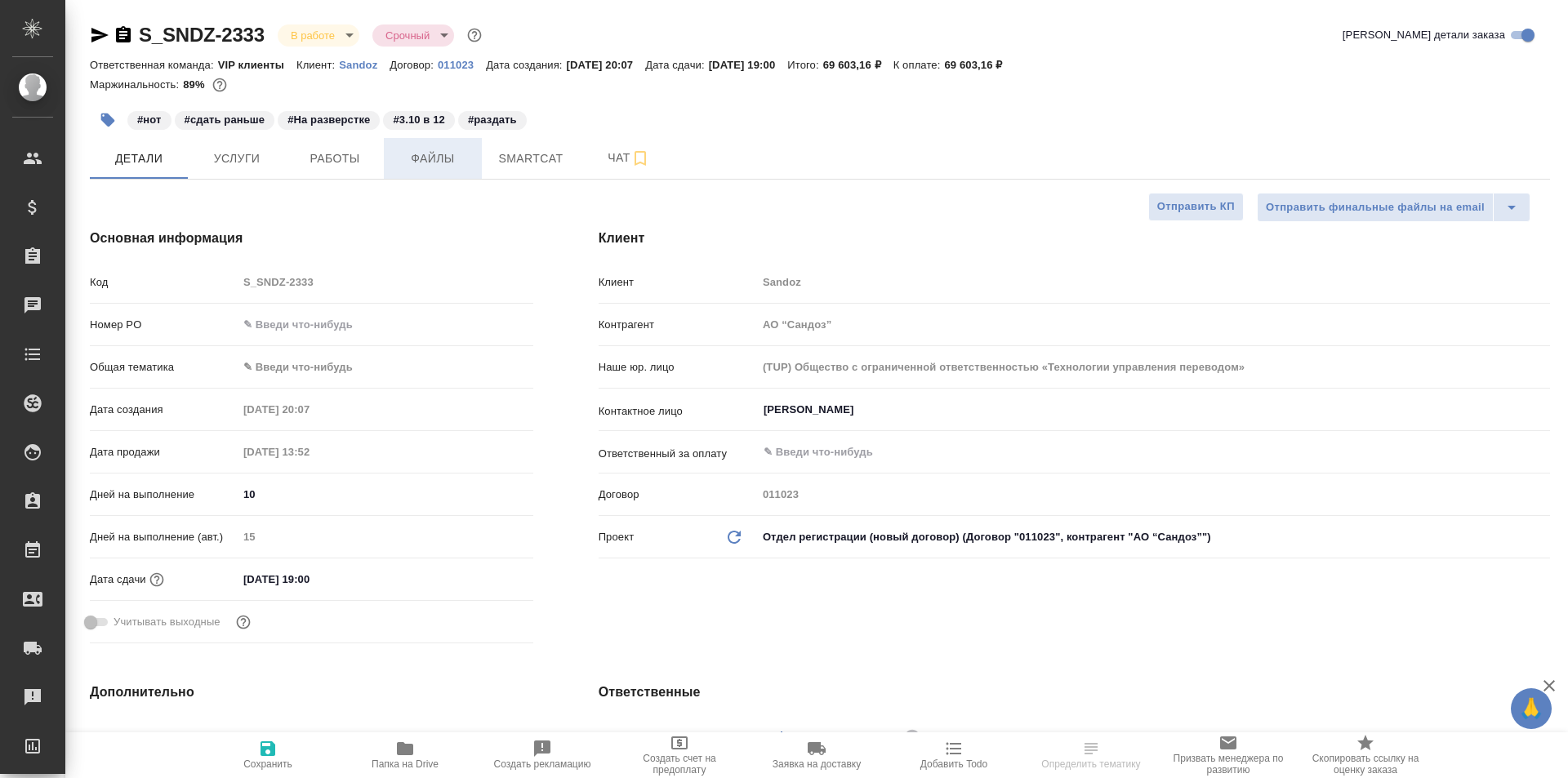
type textarea "x"
click at [353, 150] on span "Работы" at bounding box center [335, 158] width 78 height 20
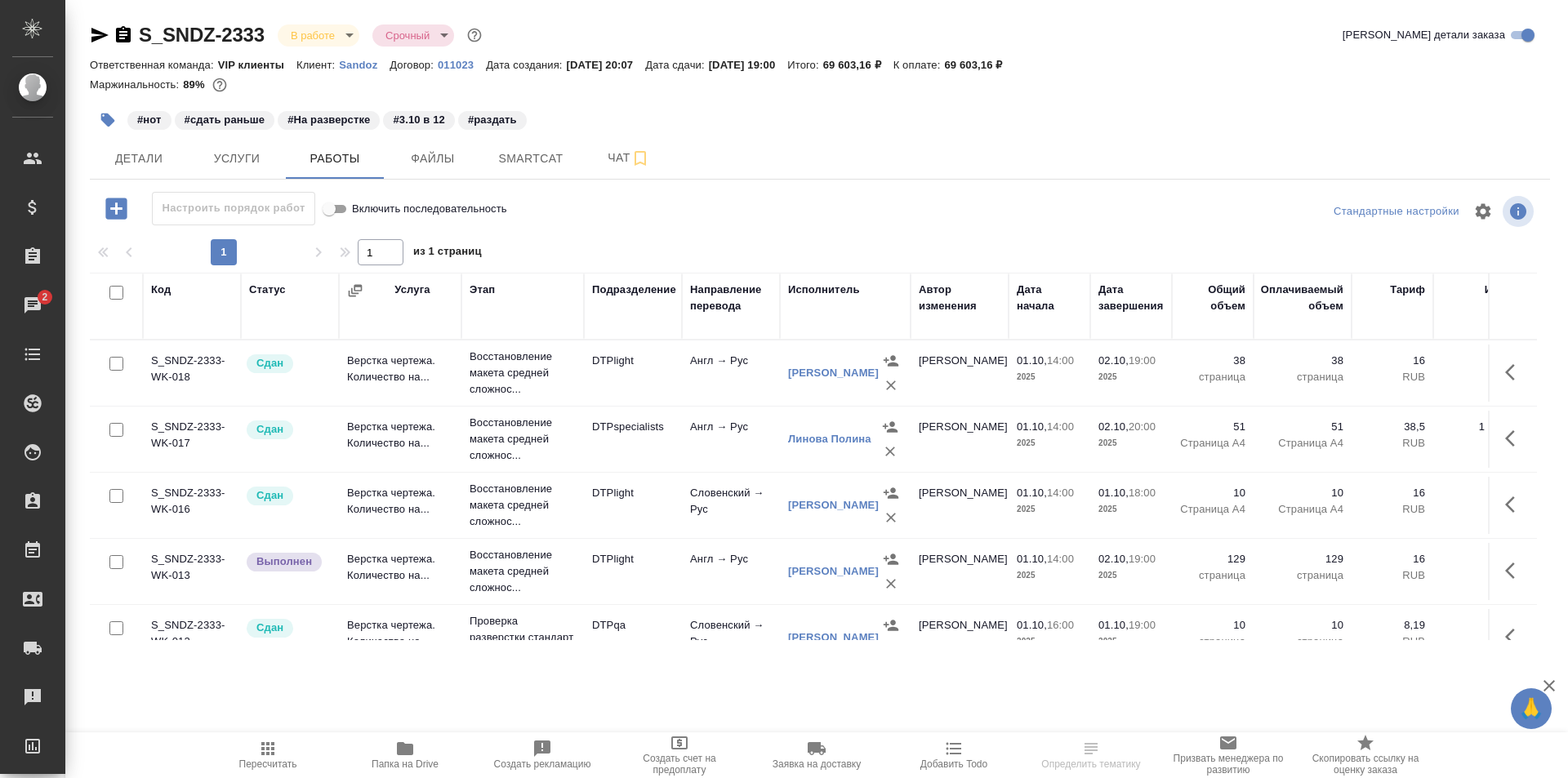
click at [1506, 371] on icon "button" at bounding box center [1515, 372] width 20 height 20
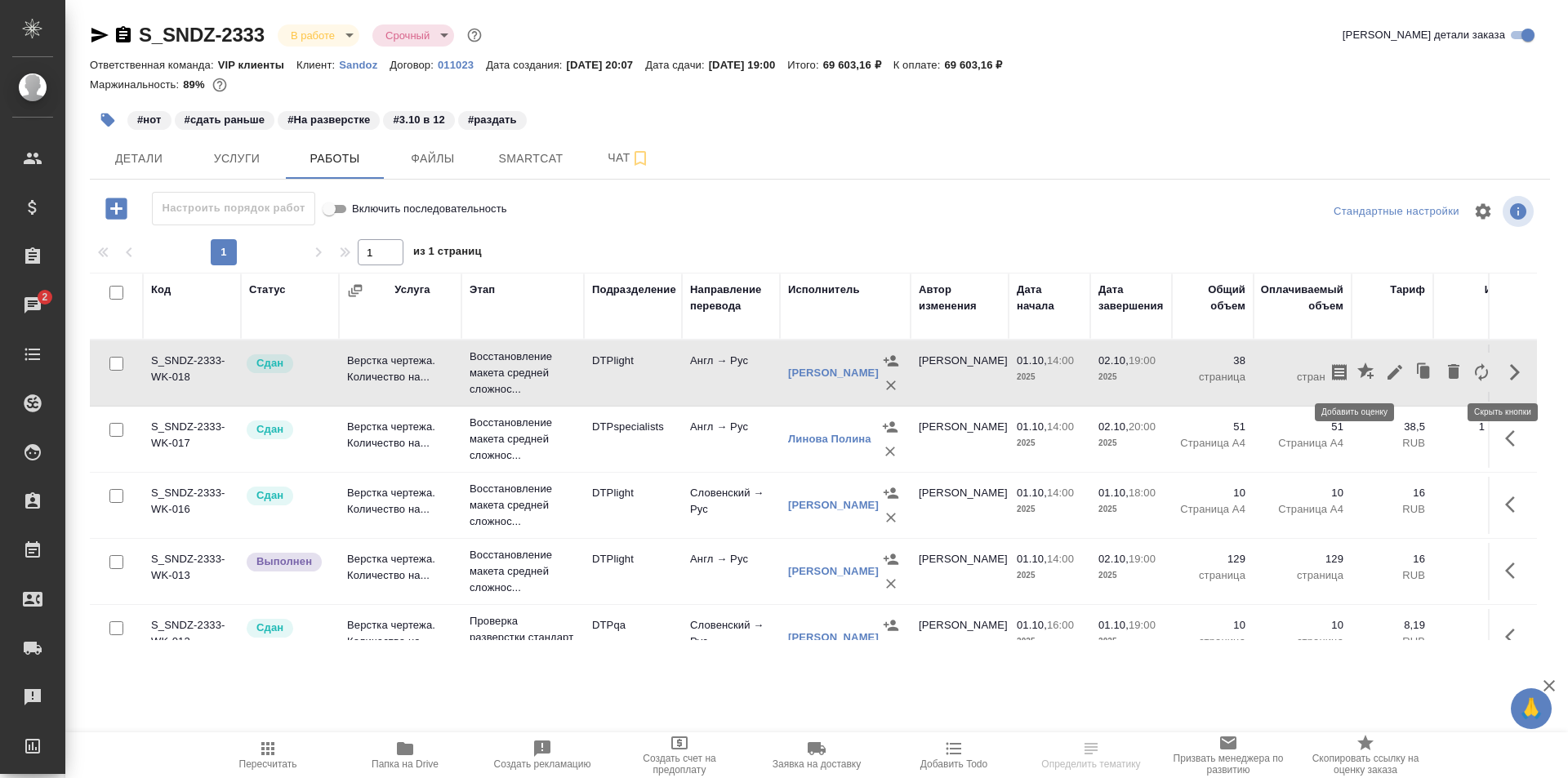
click at [1358, 369] on icon "button" at bounding box center [1366, 370] width 16 height 16
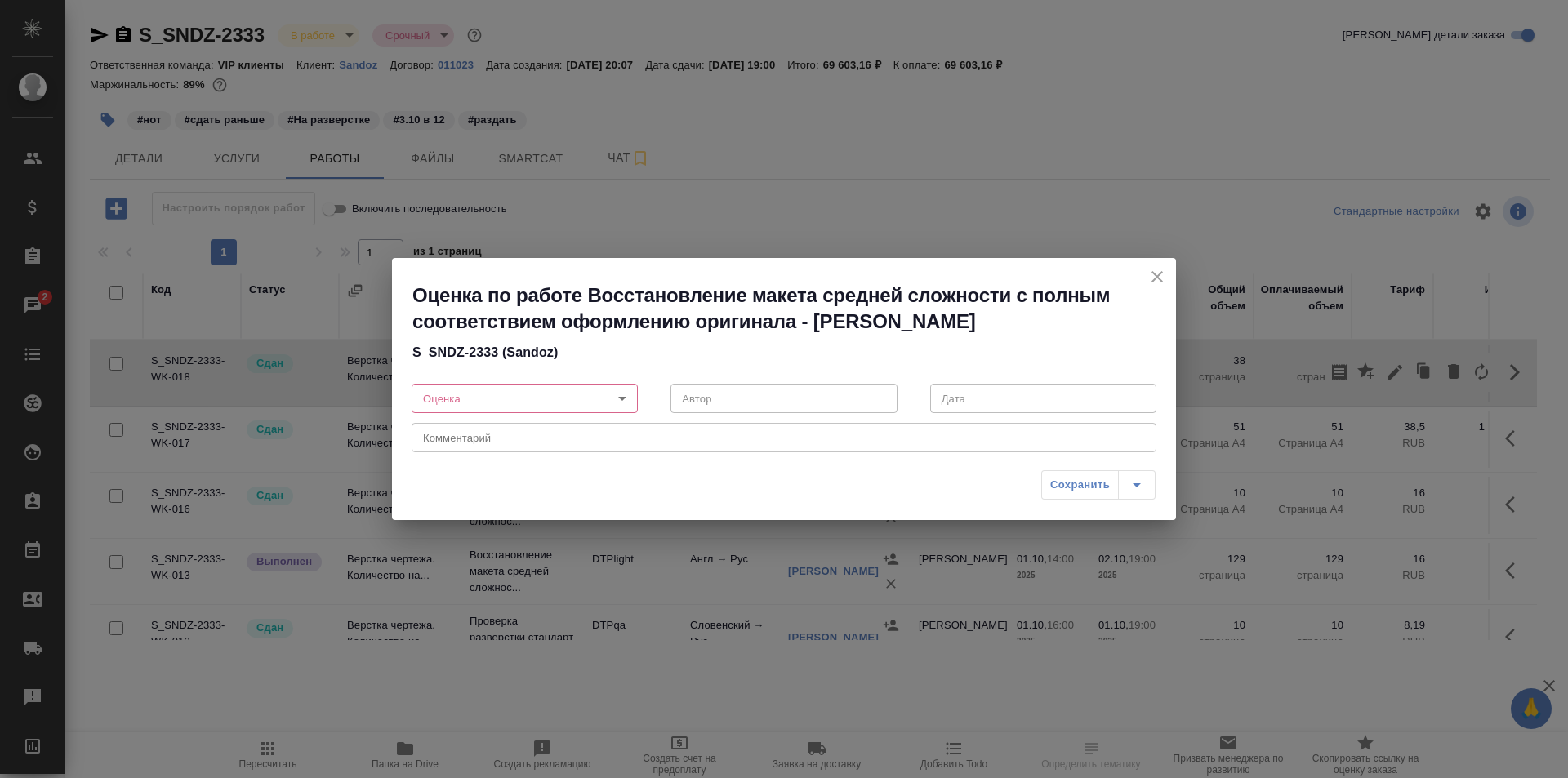
click at [556, 400] on body "🙏 .cls-1 fill:#fff; AWATERA Ismagilova Diana Клиенты Спецификации Заказы 2 Чаты…" at bounding box center [784, 389] width 1568 height 778
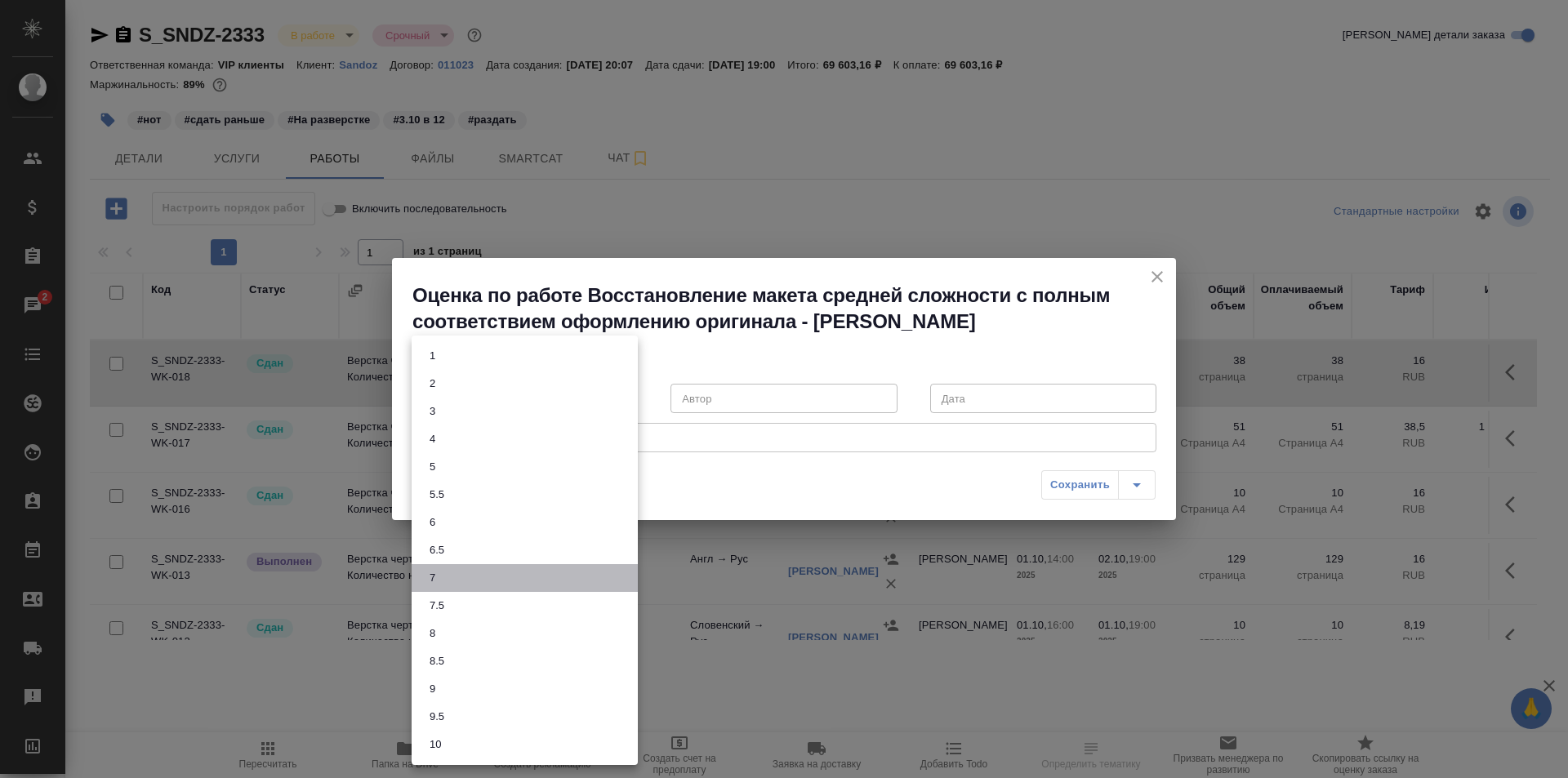
click at [443, 576] on li "7" at bounding box center [524, 578] width 226 height 28
type input "7"
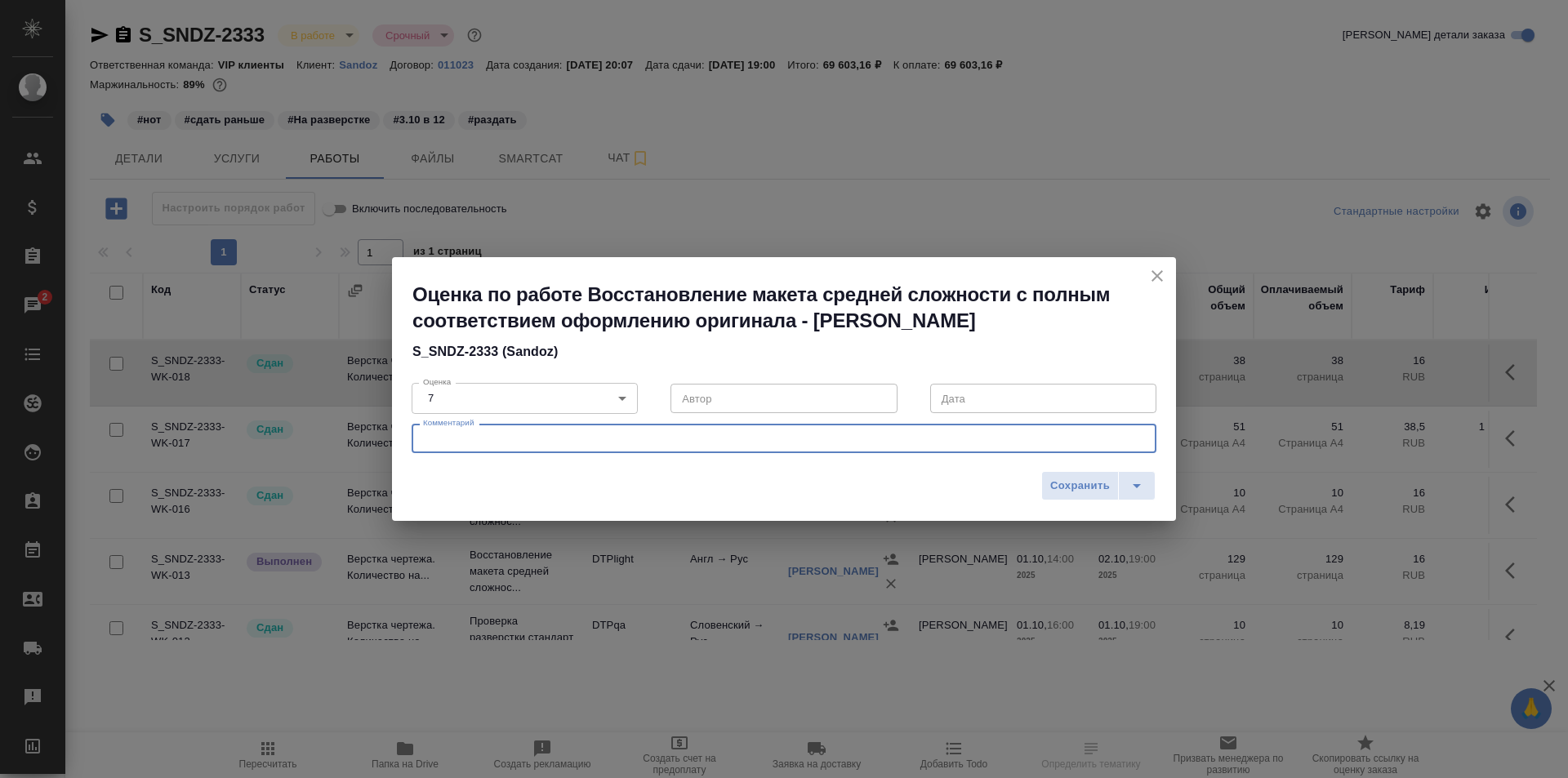
click at [498, 442] on textarea at bounding box center [784, 439] width 722 height 12
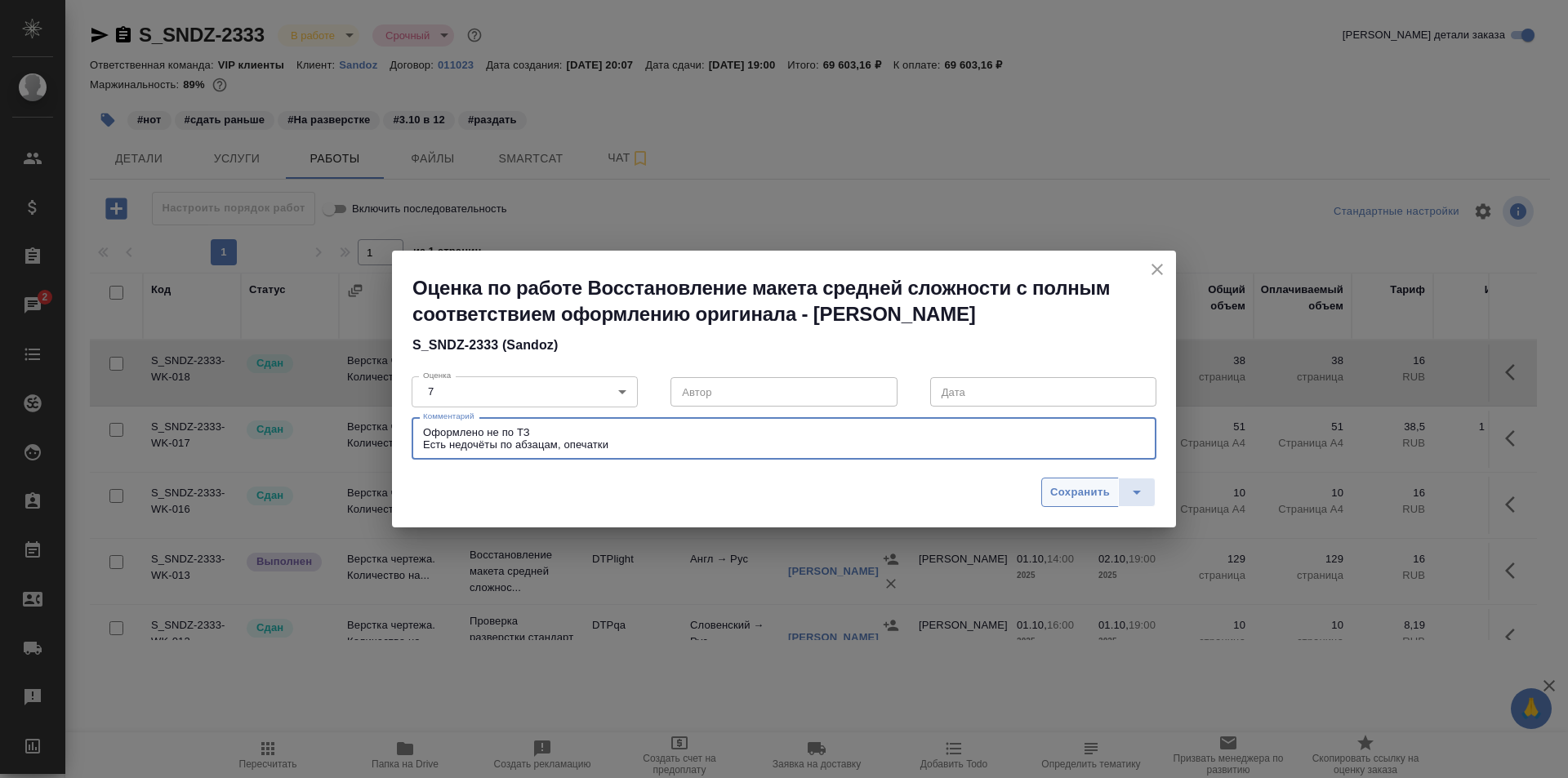
type textarea "Оформлено не по ТЗ Есть недочёты по абзацам, опечатки"
click at [1070, 498] on span "Сохранить" at bounding box center [1080, 492] width 60 height 19
